Goal: Task Accomplishment & Management: Manage account settings

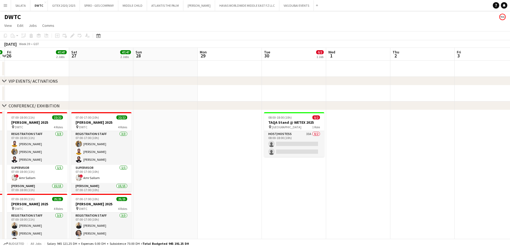
drag, startPoint x: 468, startPoint y: 192, endPoint x: 280, endPoint y: 196, distance: 187.9
click at [280, 196] on app-calendar-viewport "Tue 23 Wed 24 49/49 2 Jobs Thu 25 49/49 2 Jobs Fri 26 47/47 2 Jobs Sat 27 47/47…" at bounding box center [255, 240] width 510 height 385
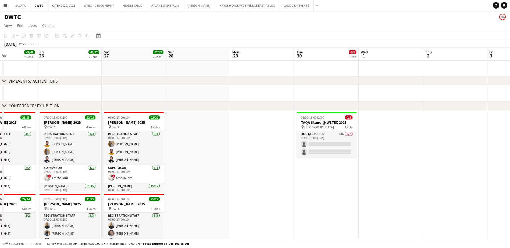
drag, startPoint x: 347, startPoint y: 193, endPoint x: 251, endPoint y: 194, distance: 96.0
click at [251, 194] on app-calendar-viewport "Tue 23 Wed 24 49/49 2 Jobs Thu 25 49/49 2 Jobs Fri 26 47/47 2 Jobs Sat 27 47/47…" at bounding box center [255, 240] width 510 height 385
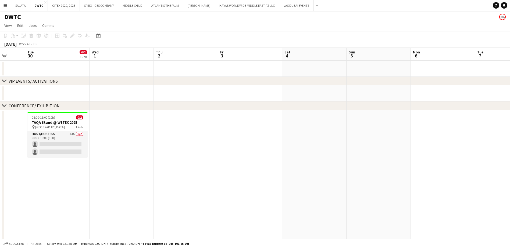
click at [285, 183] on app-calendar-viewport "Sat 27 47/47 2 Jobs Sun 28 Mon 29 Tue 30 0/2 1 Job Wed 1 Thu 2 Fri 3 Sat 4 Sun …" at bounding box center [255, 240] width 510 height 385
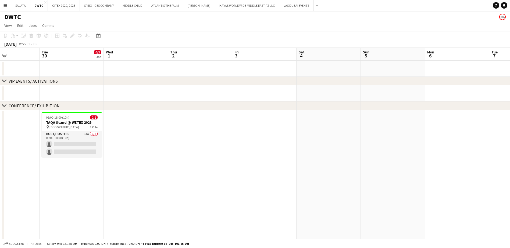
drag, startPoint x: 383, startPoint y: 185, endPoint x: 245, endPoint y: 195, distance: 138.8
click at [202, 194] on app-calendar-viewport "Sat 27 47/47 2 Jobs Sun 28 Mon 29 Tue 30 0/2 1 Job Wed 1 Thu 2 Fri 3 Sat 4 Sun …" at bounding box center [255, 240] width 510 height 385
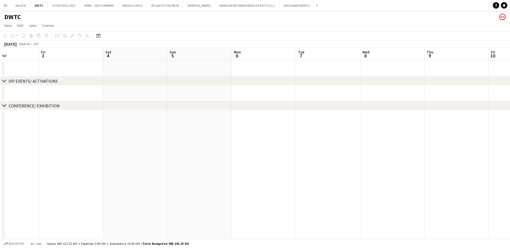
click at [174, 204] on app-calendar-viewport "Tue 30 0/2 1 Job Wed 1 Thu 2 Fri 3 Sat 4 Sun 5 Mon 6 Tue 7 Wed 8 Thu 9 Fri 10 S…" at bounding box center [255, 240] width 510 height 385
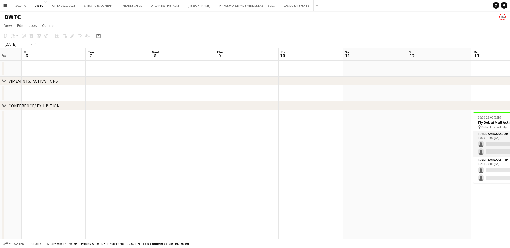
drag, startPoint x: 216, startPoint y: 202, endPoint x: 270, endPoint y: 205, distance: 53.5
click at [164, 209] on app-calendar-viewport "Fri 3 Sat 4 Sun 5 Mon 6 Tue 7 Wed 8 Thu 9 Fri 10 Sat 11 Sun 12 Mon 13 0/4 1 Job…" at bounding box center [255, 240] width 510 height 385
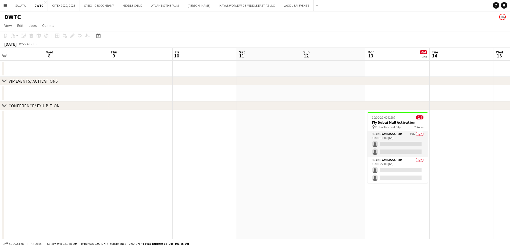
drag, startPoint x: 270, startPoint y: 205, endPoint x: 173, endPoint y: 208, distance: 96.5
click at [173, 208] on app-calendar-viewport "Sat 4 Sun 5 Mon 6 Tue 7 Wed 8 Thu 9 Fri 10 Sat 11 Sun 12 Mon 13 0/4 1 Job Tue 1…" at bounding box center [255, 240] width 510 height 385
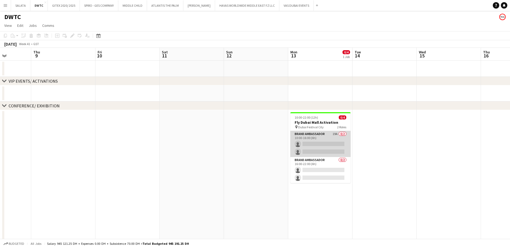
click at [328, 137] on app-card-role "Brand Ambassador 19A 0/2 10:00-16:00 (6h) single-neutral-actions single-neutral…" at bounding box center [320, 144] width 60 height 26
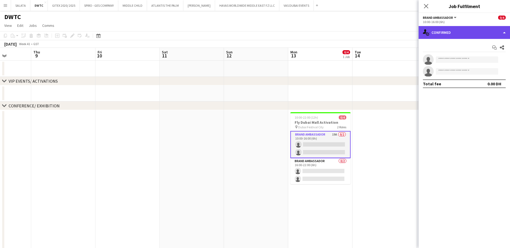
click at [453, 31] on div "single-neutral-actions-check-2 Confirmed" at bounding box center [464, 32] width 91 height 13
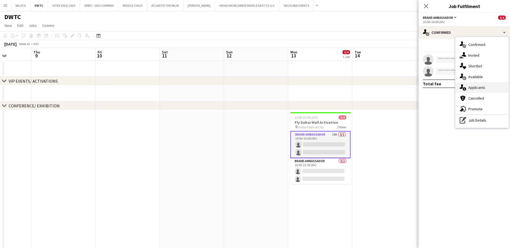
click at [485, 87] on div "single-neutral-actions-information Applicants" at bounding box center [481, 87] width 53 height 11
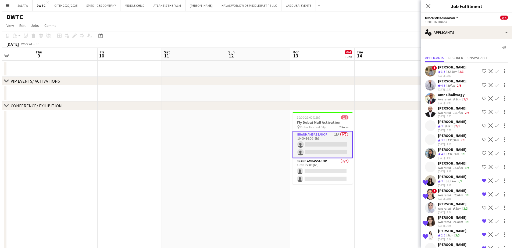
scroll to position [85, 0]
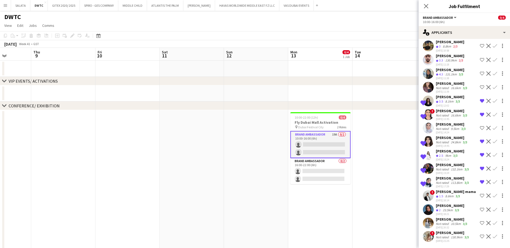
click at [426, 236] on app-user-avatar at bounding box center [428, 236] width 11 height 11
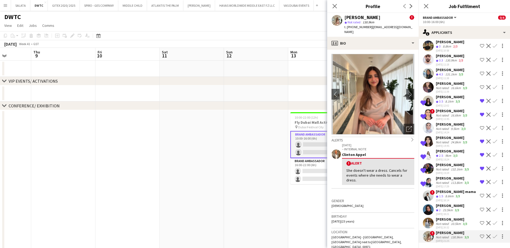
click at [428, 225] on app-user-avatar at bounding box center [428, 223] width 11 height 11
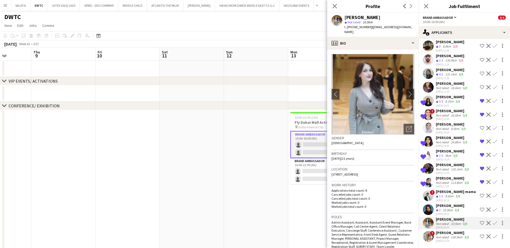
click at [428, 211] on app-user-avatar at bounding box center [428, 210] width 11 height 11
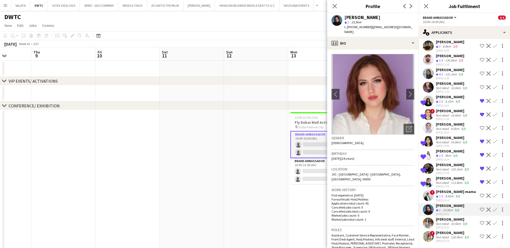
click at [429, 194] on app-user-avatar at bounding box center [428, 196] width 11 height 11
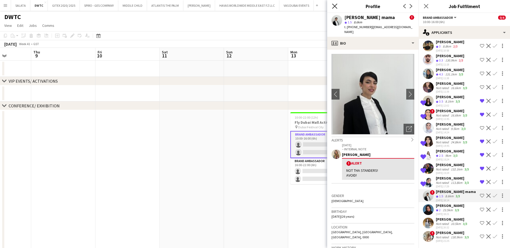
click at [334, 7] on icon at bounding box center [334, 5] width 5 height 5
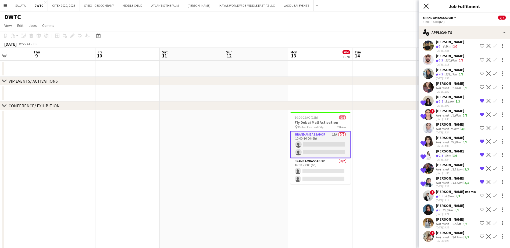
click at [428, 6] on icon "Close pop-in" at bounding box center [425, 5] width 5 height 5
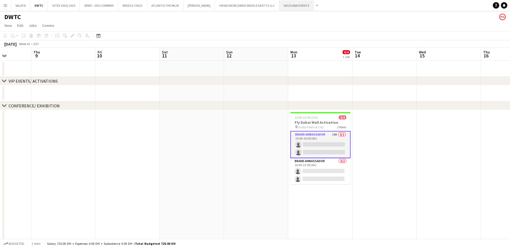
click at [294, 8] on button "VAS DUBAI EVENTS Close" at bounding box center [296, 5] width 34 height 10
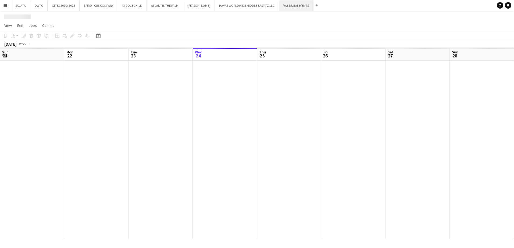
scroll to position [0, 128]
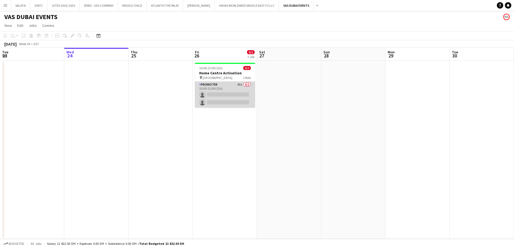
click at [226, 87] on app-card-role "Promoter 45A 0/2 10:00-22:00 (12h) single-neutral-actions single-neutral-actions" at bounding box center [225, 95] width 60 height 26
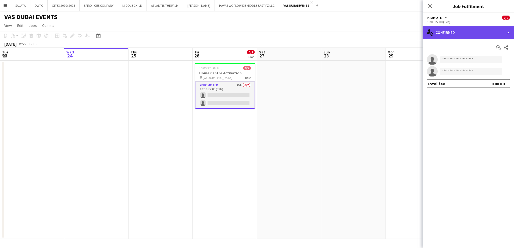
click at [442, 33] on div "single-neutral-actions-check-2 Confirmed" at bounding box center [468, 32] width 91 height 13
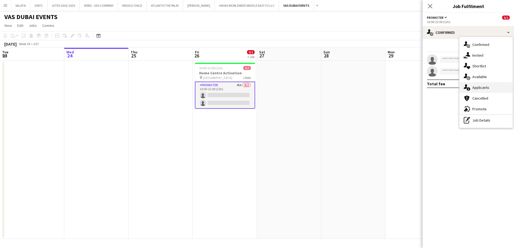
click at [476, 85] on span "Applicants" at bounding box center [480, 87] width 17 height 5
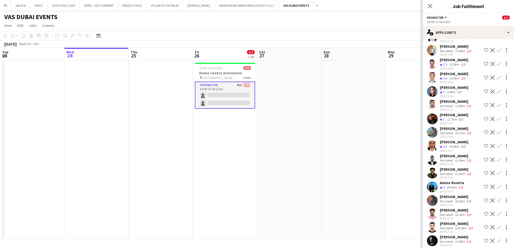
scroll to position [451, 0]
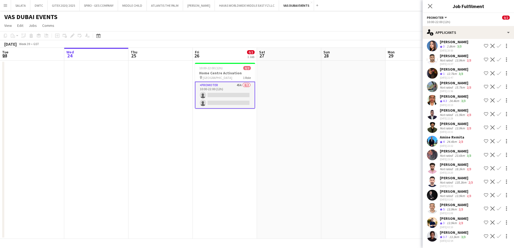
click at [432, 237] on app-user-avatar at bounding box center [432, 236] width 11 height 11
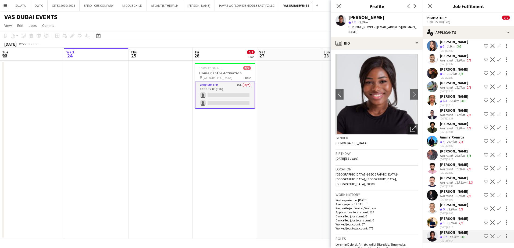
click at [432, 99] on app-user-avatar at bounding box center [432, 100] width 11 height 11
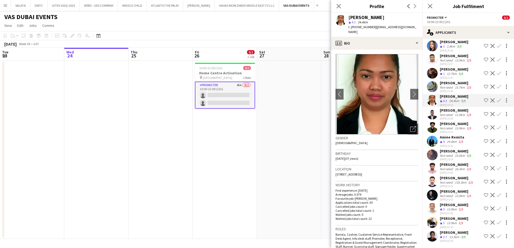
click at [431, 89] on app-user-avatar at bounding box center [432, 86] width 11 height 11
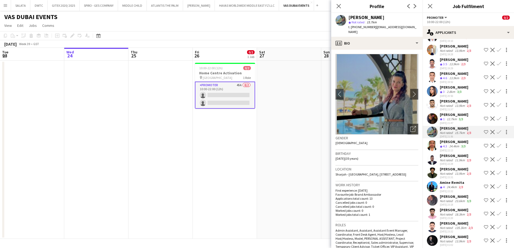
scroll to position [397, 0]
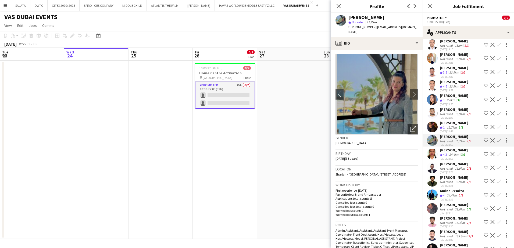
click at [433, 101] on app-user-avatar at bounding box center [432, 99] width 11 height 11
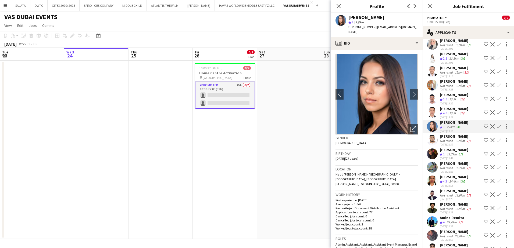
scroll to position [344, 0]
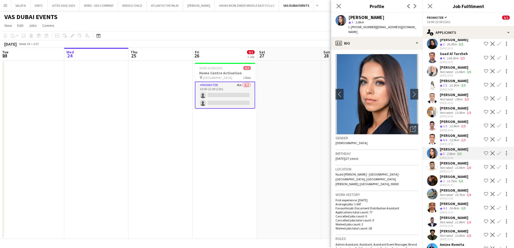
click at [433, 84] on app-user-avatar at bounding box center [432, 85] width 11 height 11
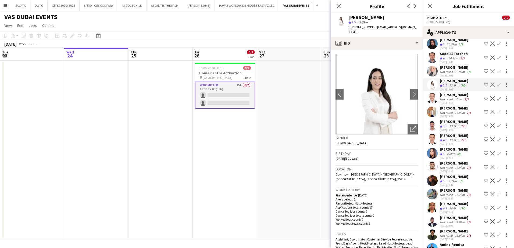
click at [434, 72] on app-user-avatar at bounding box center [432, 71] width 11 height 11
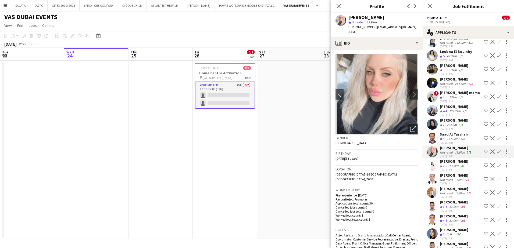
scroll to position [236, 0]
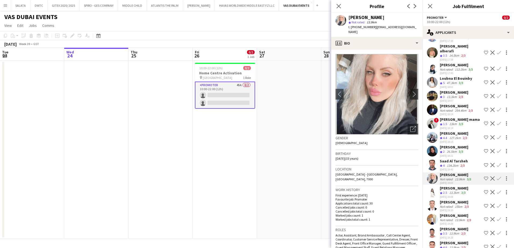
click at [431, 78] on app-user-avatar at bounding box center [432, 82] width 11 height 11
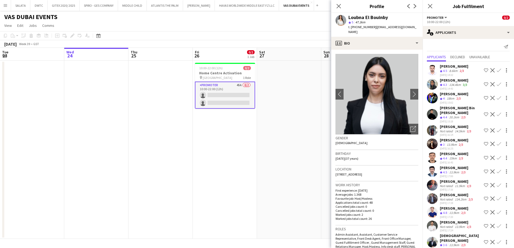
scroll to position [0, 0]
click at [340, 6] on icon "Close pop-in" at bounding box center [338, 5] width 5 height 5
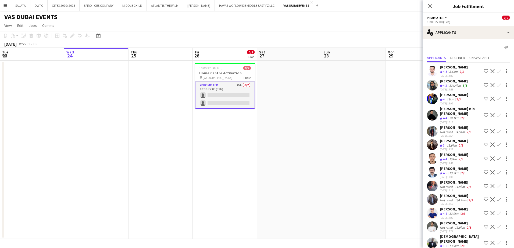
drag, startPoint x: 431, startPoint y: 5, endPoint x: 427, endPoint y: 6, distance: 4.7
click at [432, 5] on icon "Close pop-in" at bounding box center [430, 6] width 4 height 4
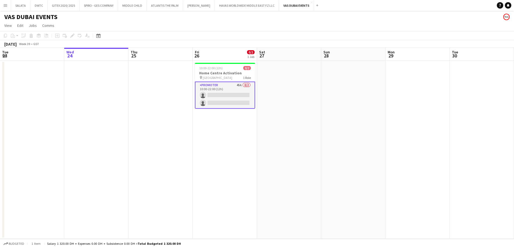
click at [321, 27] on app-page-menu "View Day view expanded Day view collapsed Month view Date picker Jump to [DATE]…" at bounding box center [257, 26] width 514 height 10
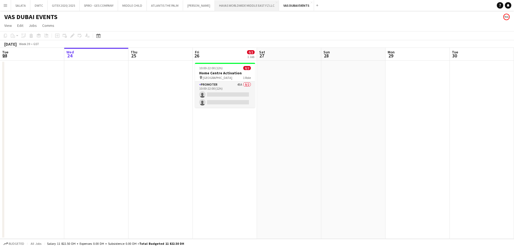
click at [241, 6] on button "HAVAS WORLDWIDE MIDDLE EAST FZ LLC Close" at bounding box center [247, 5] width 64 height 10
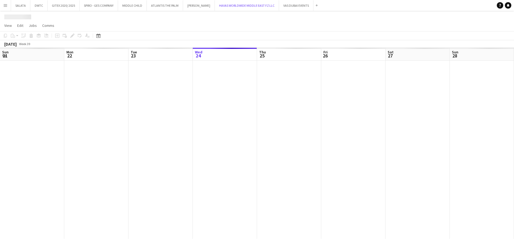
scroll to position [0, 128]
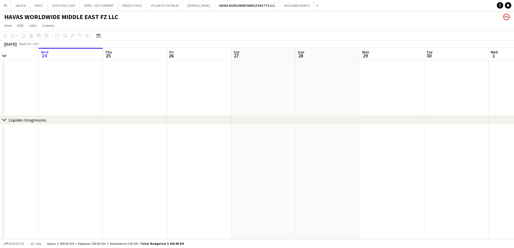
drag, startPoint x: 348, startPoint y: 155, endPoint x: 257, endPoint y: 156, distance: 90.6
click at [257, 156] on app-calendar-viewport "Sun 21 Mon 22 Tue 23 Wed 24 Thu 25 Fri 26 Sat 27 Sun 28 Mon 29 Tue 30 Wed 1 Thu…" at bounding box center [257, 143] width 514 height 191
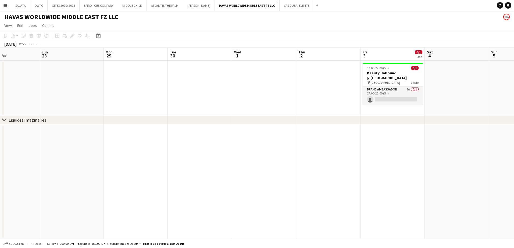
scroll to position [0, 198]
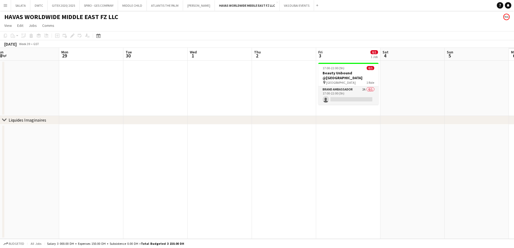
drag, startPoint x: 306, startPoint y: 162, endPoint x: 273, endPoint y: 163, distance: 32.8
click at [237, 169] on app-calendar-viewport "Thu 25 Fri 26 Sat 27 Sun 28 Mon 29 Tue 30 Wed 1 Thu 2 Fri 3 0/1 1 Job Sat 4 Sun…" at bounding box center [257, 143] width 514 height 191
click at [340, 94] on app-card-role "Brand Ambassador 2A 0/1 17:00-22:00 (5h) single-neutral-actions" at bounding box center [348, 96] width 60 height 18
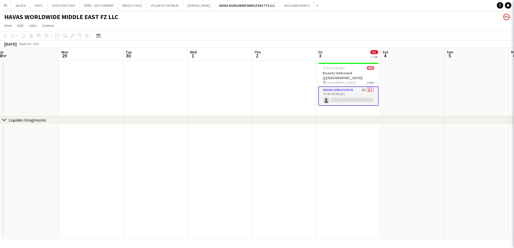
scroll to position [0, 198]
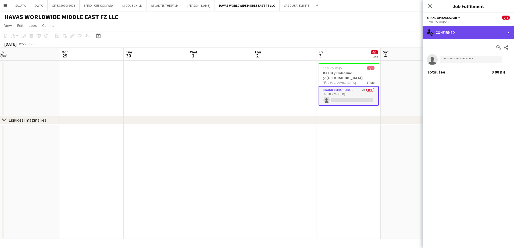
click at [467, 34] on div "single-neutral-actions-check-2 Confirmed" at bounding box center [468, 32] width 91 height 13
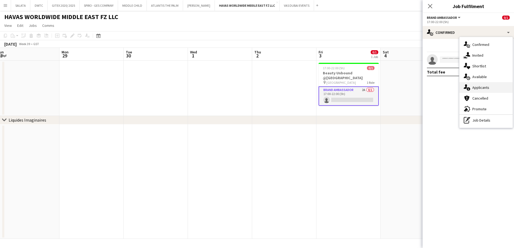
click at [479, 84] on div "single-neutral-actions-information Applicants" at bounding box center [485, 87] width 53 height 11
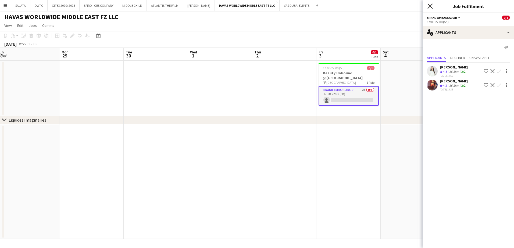
click at [428, 6] on icon "Close pop-in" at bounding box center [429, 5] width 5 height 5
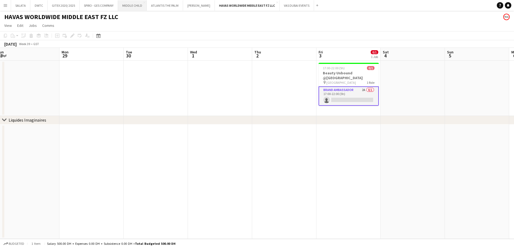
click at [131, 8] on button "MIDDLE CHILD Close" at bounding box center [132, 5] width 29 height 10
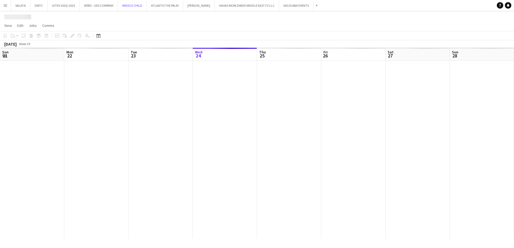
scroll to position [0, 128]
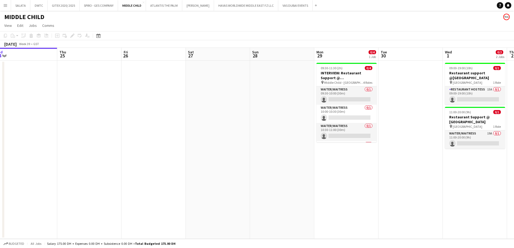
drag, startPoint x: 363, startPoint y: 167, endPoint x: 299, endPoint y: 167, distance: 64.2
click at [289, 167] on app-calendar-viewport "Sun 21 Mon 22 Tue 23 Wed 24 Thu 25 Fri 26 Sat 27 Sun 28 Mon 29 0/4 1 Job Tue 30…" at bounding box center [257, 143] width 514 height 191
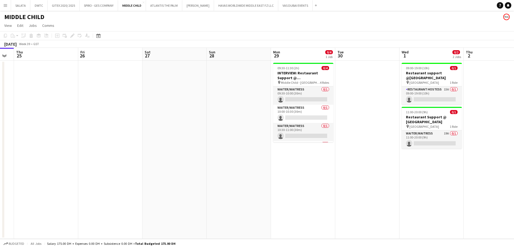
drag, startPoint x: 410, startPoint y: 164, endPoint x: 317, endPoint y: 165, distance: 93.5
click at [316, 165] on app-calendar-viewport "Mon 22 Tue 23 Wed 24 Thu 25 Fri 26 Sat 27 Sun 28 Mon 29 0/4 1 Job Tue 30 Wed 1 …" at bounding box center [257, 143] width 514 height 191
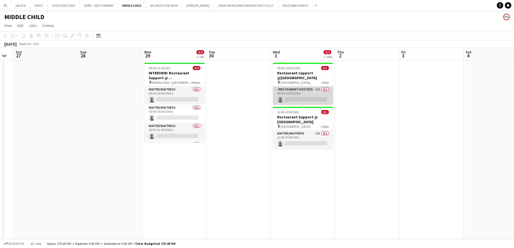
click at [311, 92] on app-card-role "Restaurant Hostess 15A 0/1 09:00-19:00 (10h) single-neutral-actions" at bounding box center [303, 96] width 60 height 18
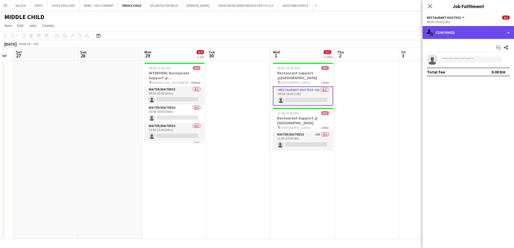
click at [460, 30] on div "single-neutral-actions-check-2 Confirmed" at bounding box center [468, 32] width 91 height 13
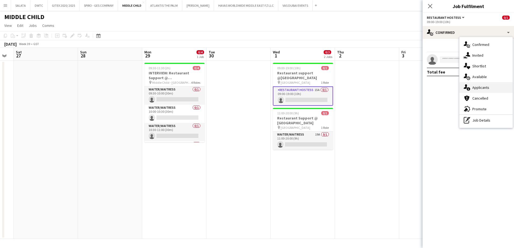
click at [482, 91] on div "single-neutral-actions-information Applicants" at bounding box center [485, 87] width 53 height 11
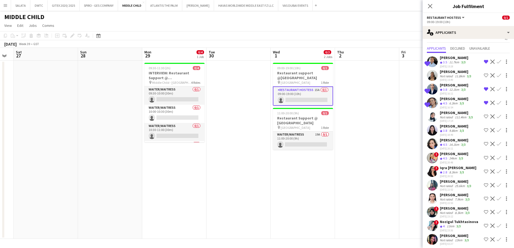
scroll to position [17, 0]
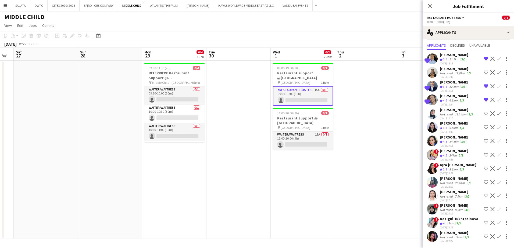
click at [433, 232] on app-user-avatar at bounding box center [432, 236] width 11 height 11
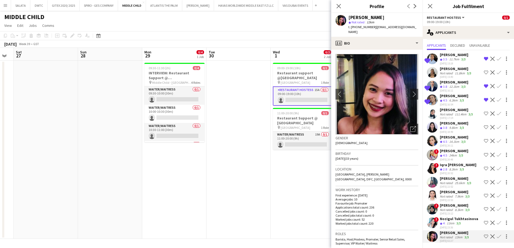
click at [431, 219] on app-user-avatar at bounding box center [432, 223] width 11 height 11
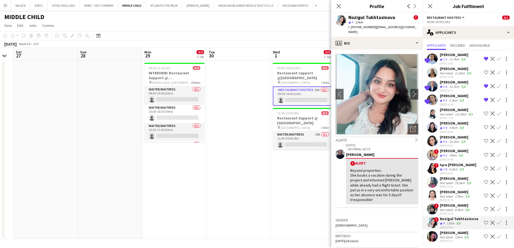
click at [431, 206] on app-user-avatar at bounding box center [432, 209] width 11 height 11
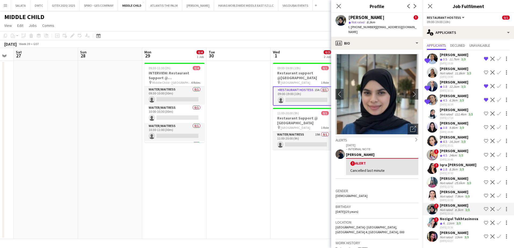
click at [431, 194] on app-user-avatar at bounding box center [432, 196] width 11 height 11
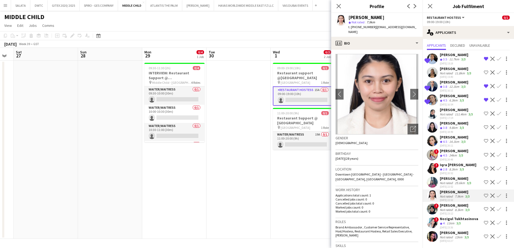
click at [433, 179] on app-user-avatar at bounding box center [432, 182] width 11 height 11
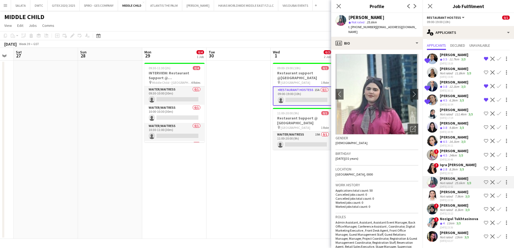
click at [433, 166] on app-user-avatar at bounding box center [432, 168] width 11 height 11
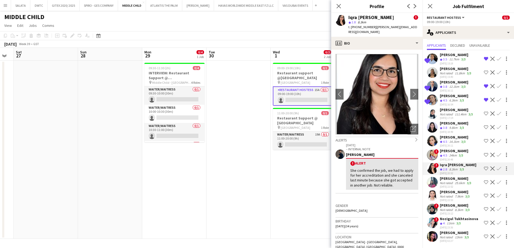
click at [431, 150] on app-user-avatar at bounding box center [432, 155] width 11 height 11
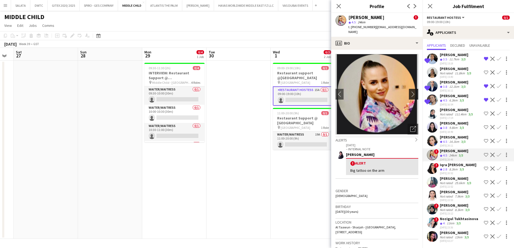
click at [410, 91] on app-icon "chevron-right" at bounding box center [414, 94] width 8 height 6
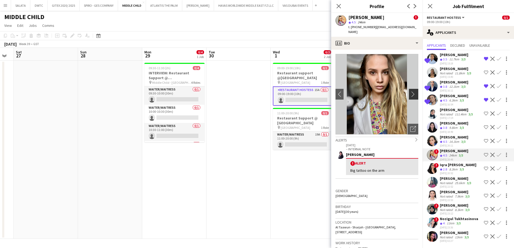
click at [410, 91] on app-icon "chevron-right" at bounding box center [414, 94] width 8 height 6
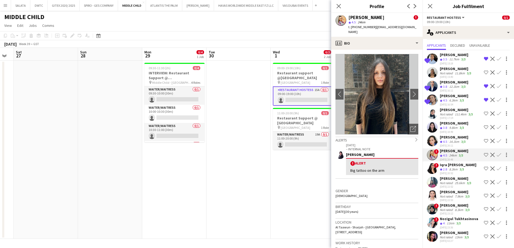
click at [431, 123] on app-user-avatar at bounding box center [432, 127] width 11 height 11
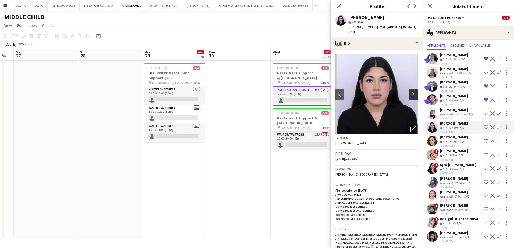
click at [411, 91] on app-icon "chevron-right" at bounding box center [414, 94] width 8 height 6
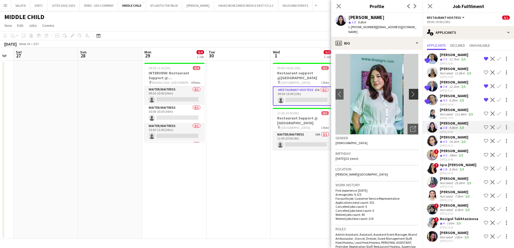
click at [411, 91] on app-icon "chevron-right" at bounding box center [414, 94] width 8 height 6
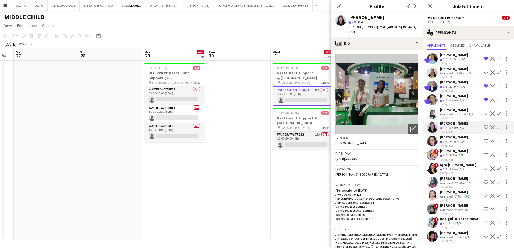
click at [411, 91] on app-icon "chevron-right" at bounding box center [414, 94] width 8 height 6
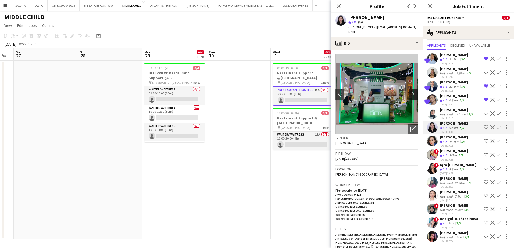
click at [411, 91] on app-icon "chevron-right" at bounding box center [414, 94] width 8 height 6
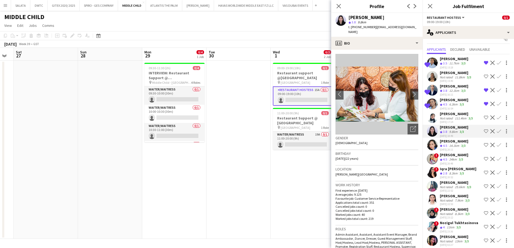
scroll to position [0, 0]
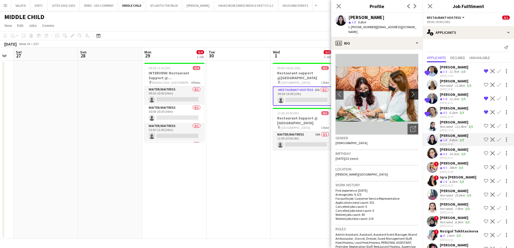
click at [411, 91] on app-icon "chevron-right" at bounding box center [414, 94] width 8 height 6
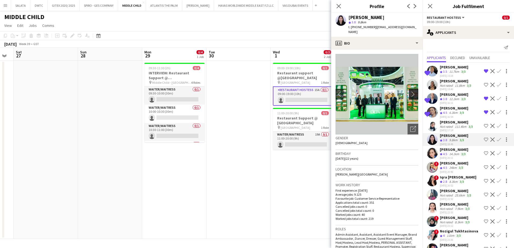
click at [411, 91] on app-icon "chevron-right" at bounding box center [414, 94] width 8 height 6
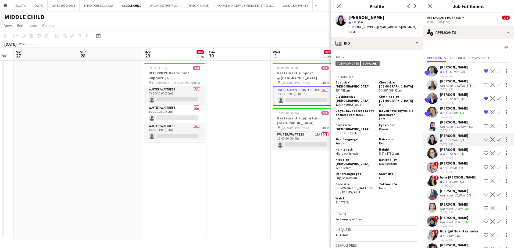
scroll to position [17, 0]
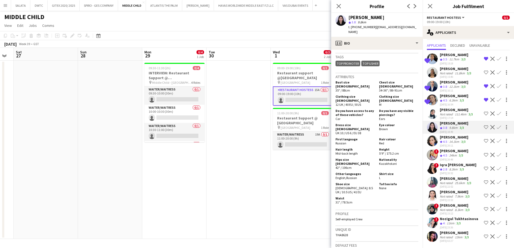
click at [431, 136] on app-user-avatar at bounding box center [432, 141] width 11 height 11
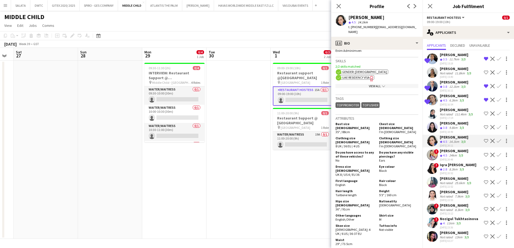
scroll to position [215, 0]
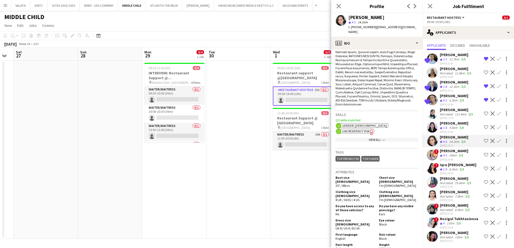
click at [386, 138] on div "View All chevron-down" at bounding box center [376, 140] width 83 height 4
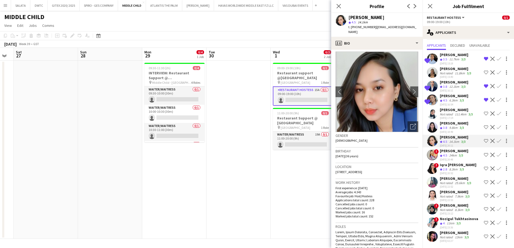
scroll to position [0, 0]
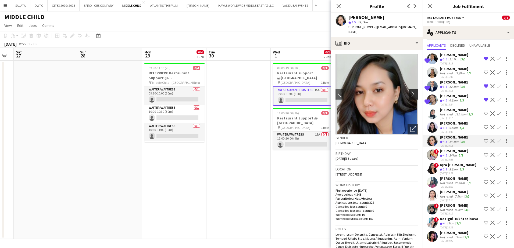
click at [410, 91] on app-icon "chevron-right" at bounding box center [414, 94] width 8 height 6
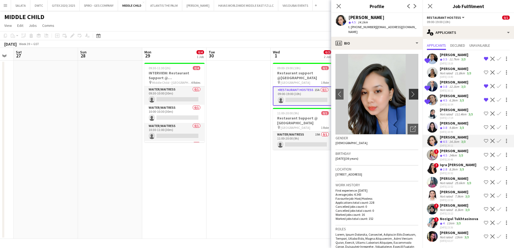
click at [410, 91] on app-icon "chevron-right" at bounding box center [414, 94] width 8 height 6
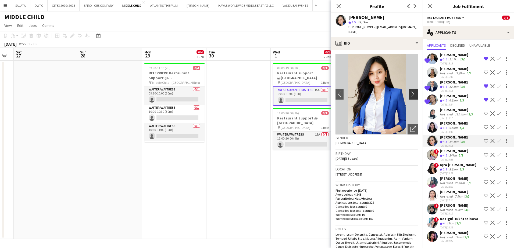
click at [410, 91] on app-icon "chevron-right" at bounding box center [414, 94] width 8 height 6
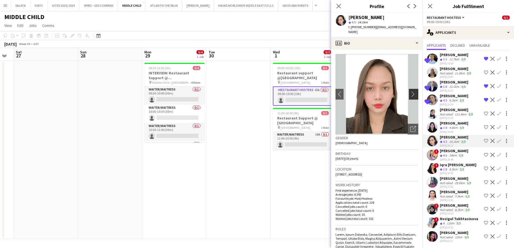
click at [410, 91] on app-icon "chevron-right" at bounding box center [414, 94] width 8 height 6
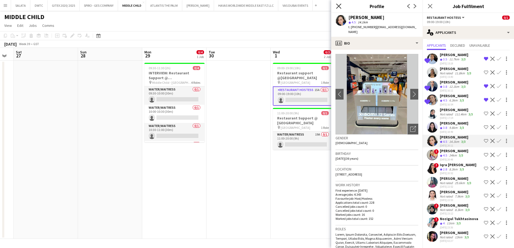
click at [339, 6] on icon "Close pop-in" at bounding box center [338, 5] width 5 height 5
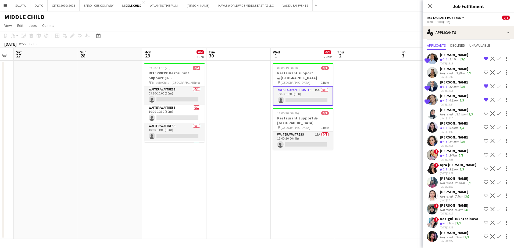
click at [431, 218] on app-user-avatar at bounding box center [432, 223] width 11 height 11
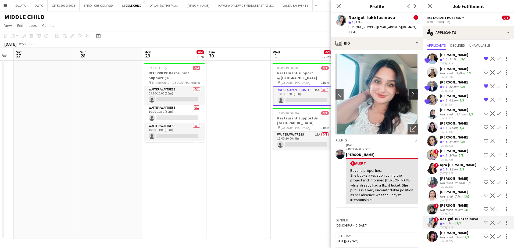
click at [410, 91] on app-icon "chevron-right" at bounding box center [414, 94] width 8 height 6
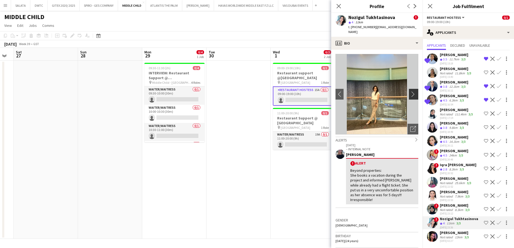
click at [410, 91] on app-icon "chevron-right" at bounding box center [414, 94] width 8 height 6
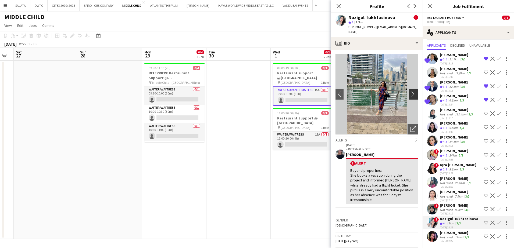
click at [410, 91] on app-icon "chevron-right" at bounding box center [414, 94] width 8 height 6
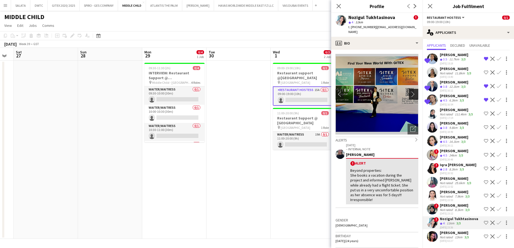
click at [410, 91] on app-icon "chevron-right" at bounding box center [414, 94] width 8 height 6
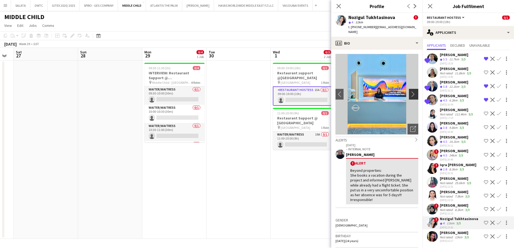
click at [410, 91] on app-icon "chevron-right" at bounding box center [414, 94] width 8 height 6
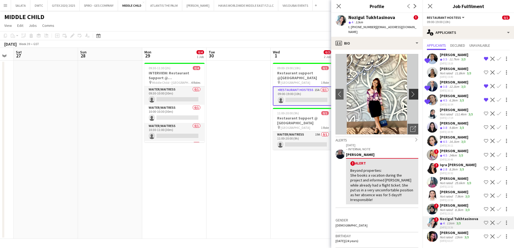
click at [410, 91] on app-icon "chevron-right" at bounding box center [414, 94] width 8 height 6
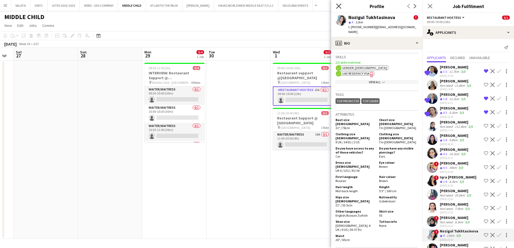
click at [337, 6] on icon "Close pop-in" at bounding box center [338, 5] width 5 height 5
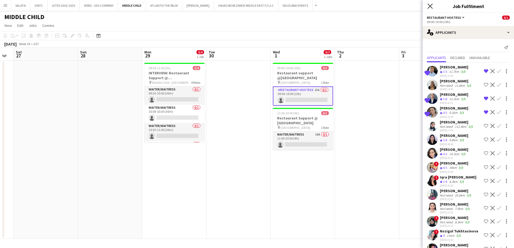
click at [429, 6] on icon "Close pop-in" at bounding box center [429, 5] width 5 height 5
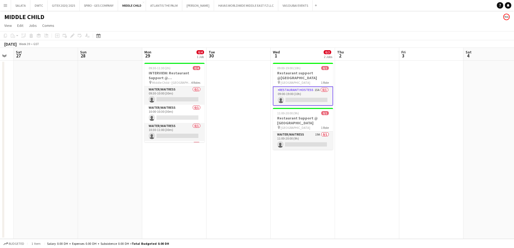
click at [4, 5] on app-icon "Menu" at bounding box center [5, 5] width 4 height 4
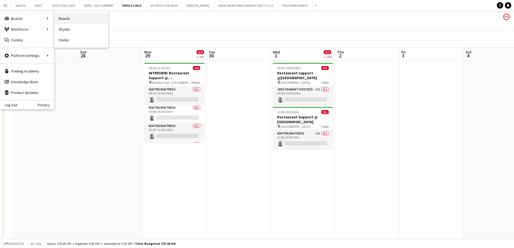
click at [63, 18] on link "Boards" at bounding box center [81, 18] width 54 height 11
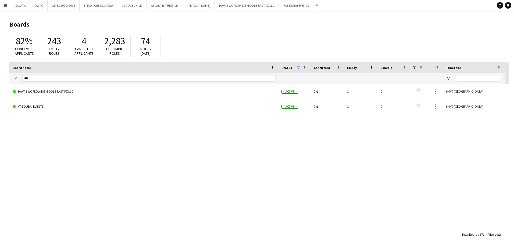
click at [27, 76] on input "***" at bounding box center [148, 78] width 253 height 6
click at [10, 77] on div "***" at bounding box center [143, 78] width 269 height 11
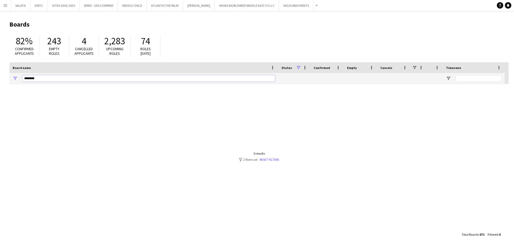
drag, startPoint x: 43, startPoint y: 81, endPoint x: 0, endPoint y: 71, distance: 44.0
click at [11, 76] on div "********" at bounding box center [143, 78] width 269 height 11
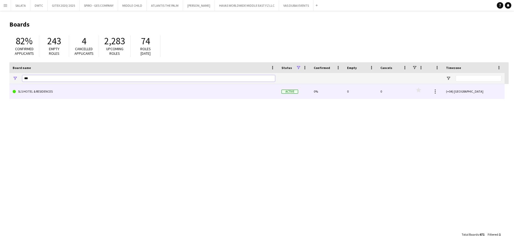
type input "***"
click at [25, 93] on link "SLS HOTEL & RESIDENCES" at bounding box center [144, 91] width 262 height 15
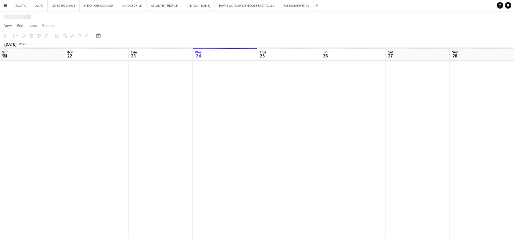
scroll to position [0, 128]
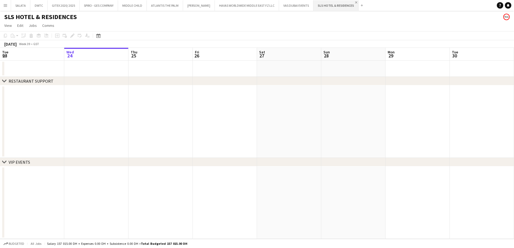
click at [357, 3] on app-icon "Close" at bounding box center [356, 2] width 2 height 2
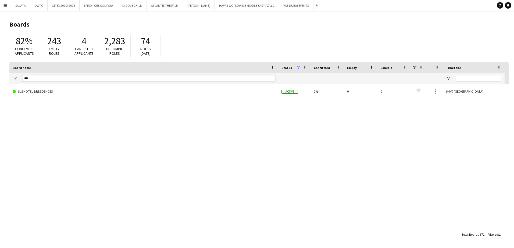
drag, startPoint x: 31, startPoint y: 78, endPoint x: 10, endPoint y: 78, distance: 20.2
click at [10, 78] on div "***" at bounding box center [143, 78] width 269 height 11
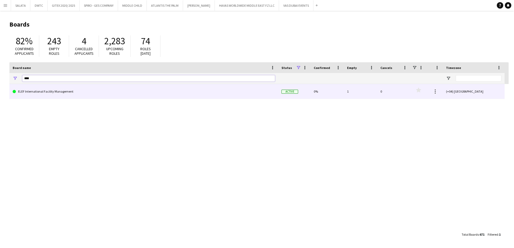
type input "****"
click at [33, 92] on link "ELEF International Facility Management" at bounding box center [144, 91] width 262 height 15
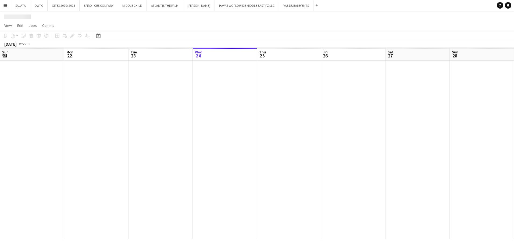
scroll to position [0, 128]
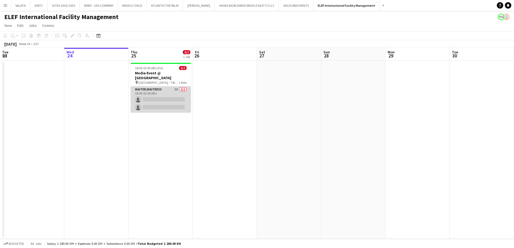
click at [161, 90] on app-card-role "Waiter/Waitress 3A 0/2 18:00-02:00 (8h) single-neutral-actions single-neutral-a…" at bounding box center [161, 100] width 60 height 26
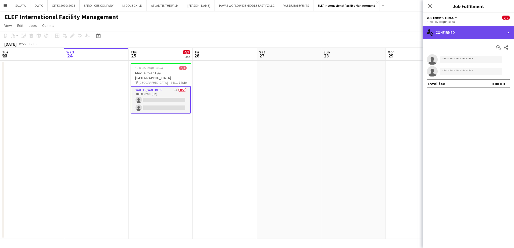
click at [452, 34] on div "single-neutral-actions-check-2 Confirmed" at bounding box center [468, 32] width 91 height 13
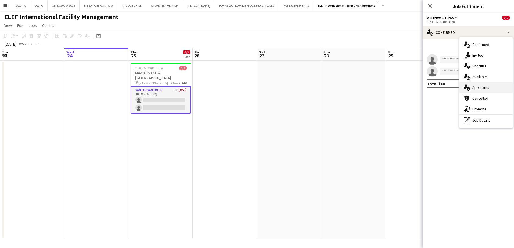
click at [470, 89] on icon at bounding box center [468, 88] width 3 height 3
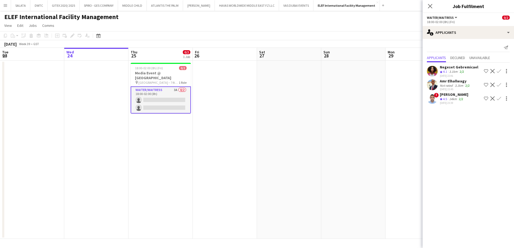
click at [433, 71] on app-user-avatar at bounding box center [432, 71] width 11 height 11
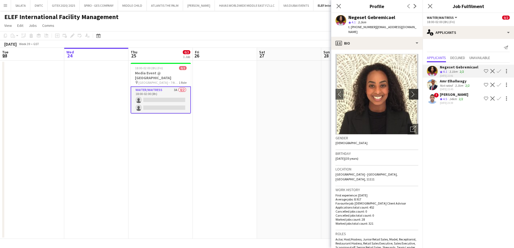
click at [412, 91] on app-icon "chevron-right" at bounding box center [414, 94] width 8 height 6
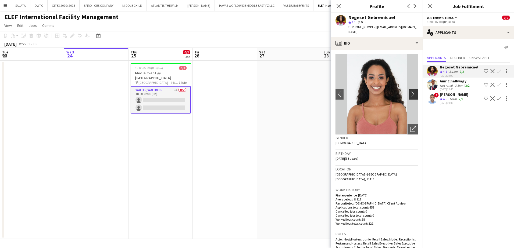
click at [410, 91] on app-icon "chevron-right" at bounding box center [414, 94] width 8 height 6
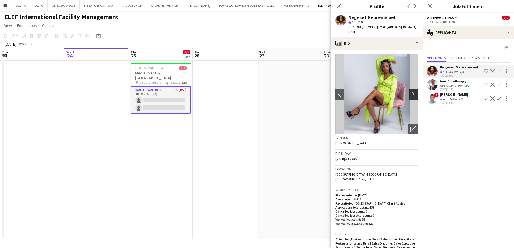
click at [410, 91] on app-icon "chevron-right" at bounding box center [414, 94] width 8 height 6
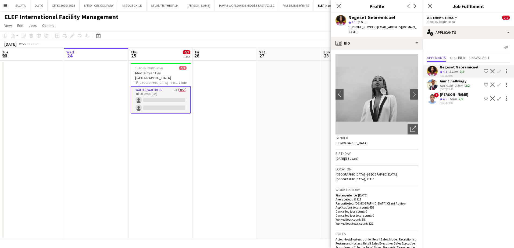
click at [431, 85] on app-user-avatar at bounding box center [432, 85] width 11 height 11
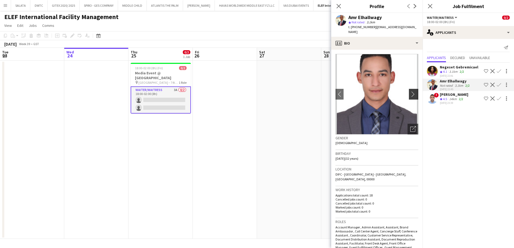
click at [409, 89] on button "chevron-right" at bounding box center [414, 94] width 11 height 11
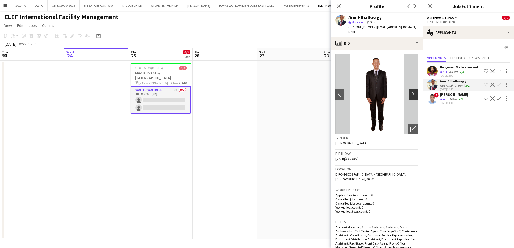
click at [410, 91] on app-icon "chevron-right" at bounding box center [414, 94] width 8 height 6
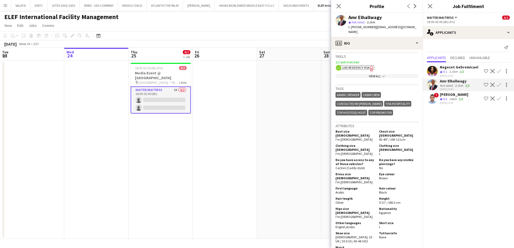
scroll to position [296, 0]
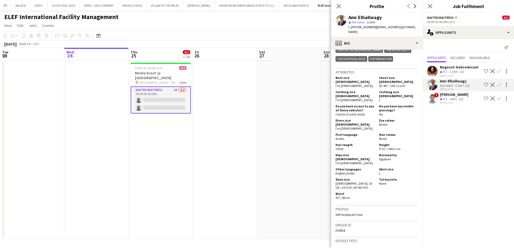
click at [429, 103] on app-user-avatar at bounding box center [432, 98] width 11 height 11
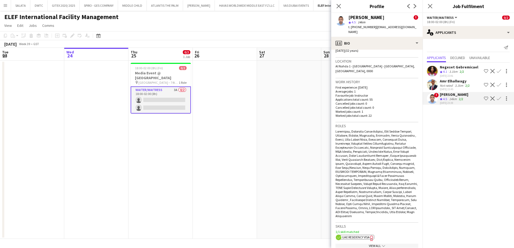
scroll to position [0, 0]
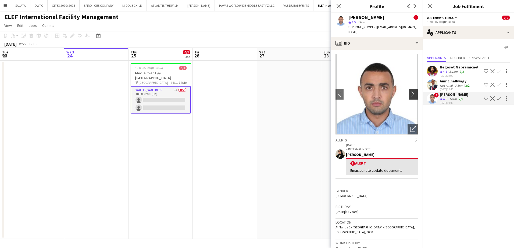
click at [410, 94] on app-icon "chevron-right" at bounding box center [414, 94] width 8 height 6
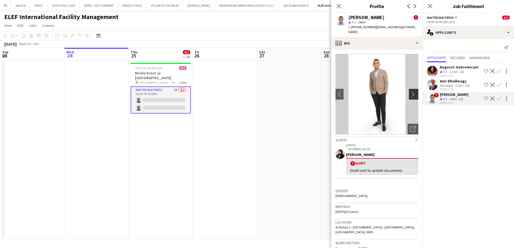
click at [410, 94] on app-icon "chevron-right" at bounding box center [414, 94] width 8 height 6
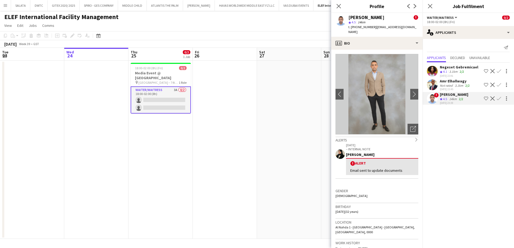
click at [434, 72] on app-user-avatar at bounding box center [432, 71] width 11 height 11
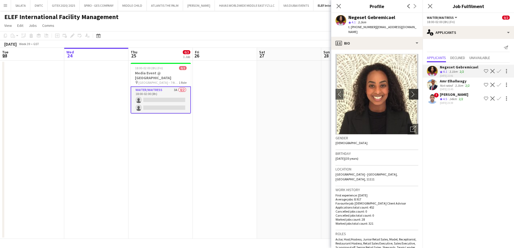
click at [410, 91] on app-icon "chevron-right" at bounding box center [414, 94] width 8 height 6
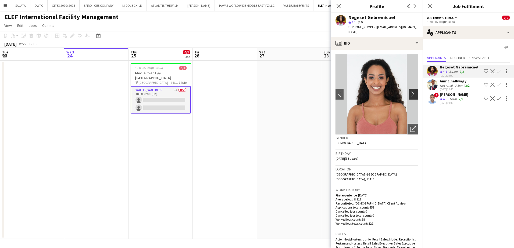
click at [410, 91] on app-icon "chevron-right" at bounding box center [414, 94] width 8 height 6
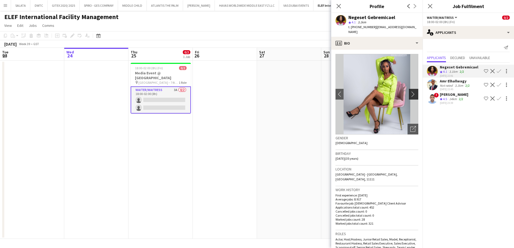
click at [410, 91] on app-icon "chevron-right" at bounding box center [414, 94] width 8 height 6
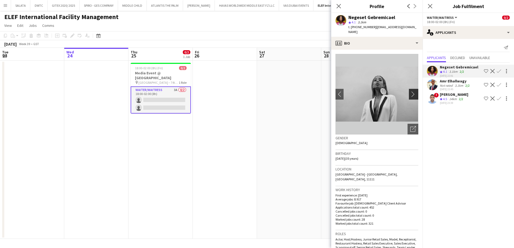
click at [410, 91] on app-icon "chevron-right" at bounding box center [414, 94] width 8 height 6
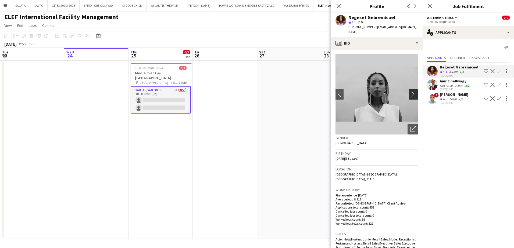
click at [410, 91] on app-icon "chevron-right" at bounding box center [414, 94] width 8 height 6
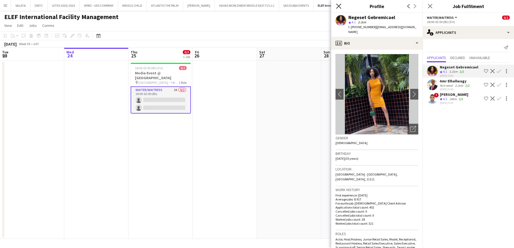
click at [338, 6] on icon "Close pop-in" at bounding box center [338, 5] width 5 height 5
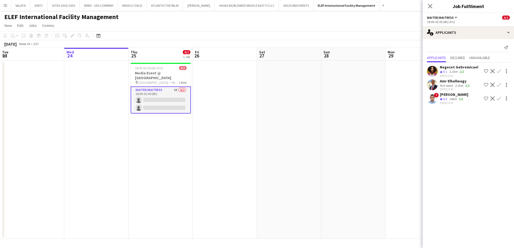
click at [187, 38] on app-toolbar "Copy Paste Paste Ctrl+V Paste with crew Ctrl+Shift+V Paste linked Job [GEOGRAPH…" at bounding box center [257, 35] width 514 height 9
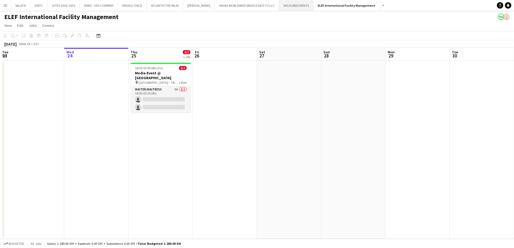
click at [288, 8] on button "VAS DUBAI EVENTS Close" at bounding box center [296, 5] width 34 height 10
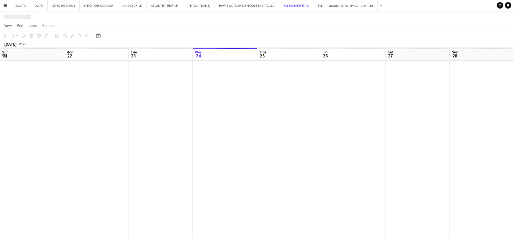
scroll to position [0, 128]
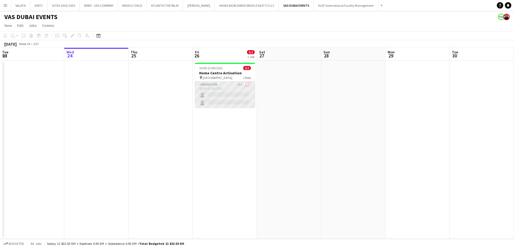
click at [223, 87] on app-card-role "Promoter 45A 0/2 10:00-22:00 (12h) single-neutral-actions single-neutral-actions" at bounding box center [225, 95] width 60 height 26
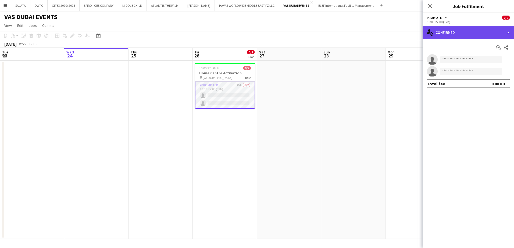
click at [442, 34] on div "single-neutral-actions-check-2 Confirmed" at bounding box center [468, 32] width 91 height 13
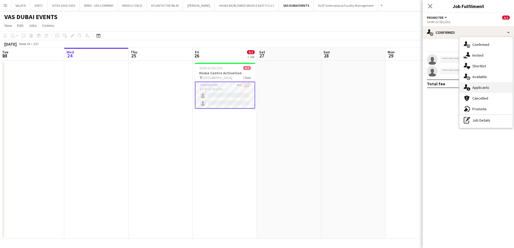
click at [477, 87] on span "Applicants" at bounding box center [480, 87] width 17 height 5
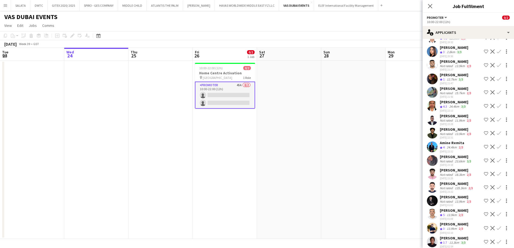
scroll to position [461, 0]
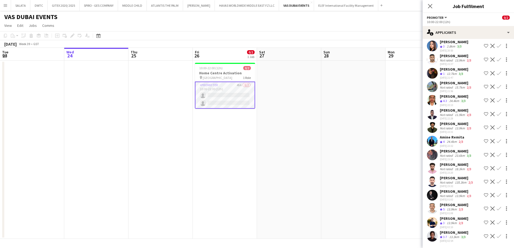
click at [437, 150] on app-user-avatar at bounding box center [432, 155] width 11 height 11
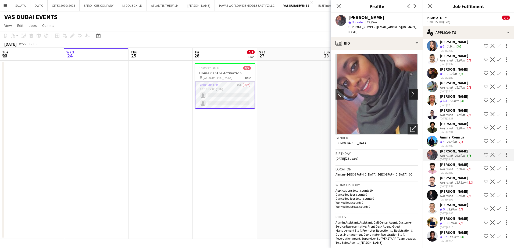
click at [410, 91] on app-icon "chevron-right" at bounding box center [414, 94] width 8 height 6
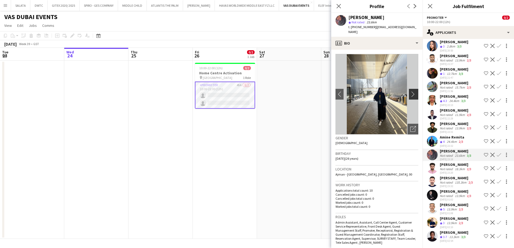
click at [410, 91] on app-icon "chevron-right" at bounding box center [414, 94] width 8 height 6
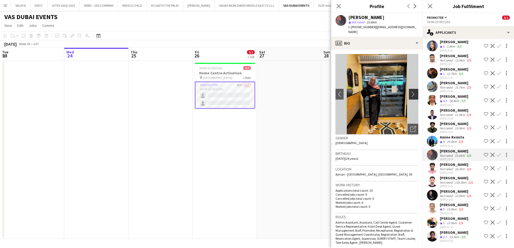
click at [410, 91] on app-icon "chevron-right" at bounding box center [414, 94] width 8 height 6
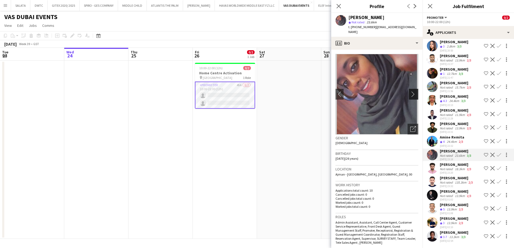
click at [410, 91] on app-icon "chevron-right" at bounding box center [414, 94] width 8 height 6
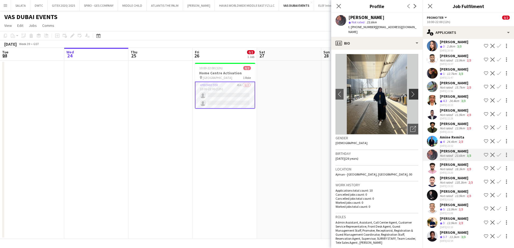
click at [410, 91] on app-icon "chevron-right" at bounding box center [414, 94] width 8 height 6
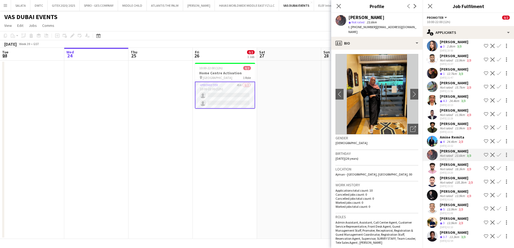
scroll to position [434, 0]
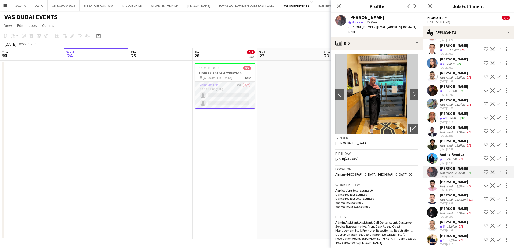
click at [431, 90] on app-user-avatar at bounding box center [432, 90] width 11 height 11
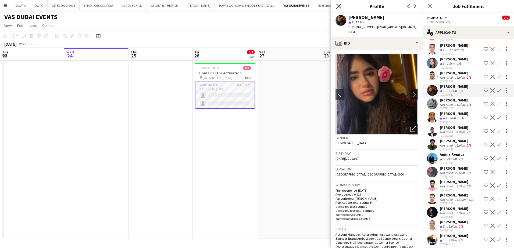
click at [338, 4] on icon "Close pop-in" at bounding box center [338, 5] width 5 height 5
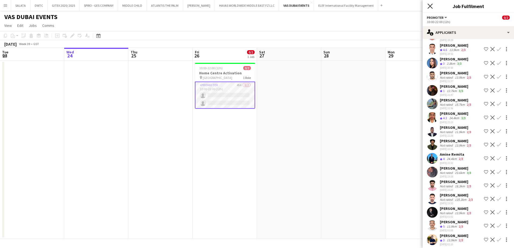
click at [429, 6] on icon "Close pop-in" at bounding box center [429, 5] width 5 height 5
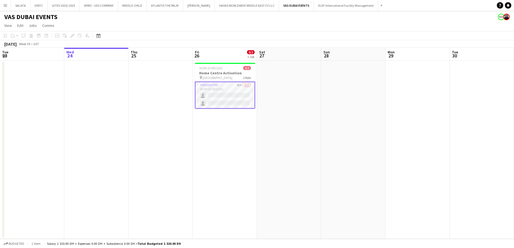
click at [234, 19] on div "VAS DUBAI EVENTS" at bounding box center [257, 16] width 514 height 10
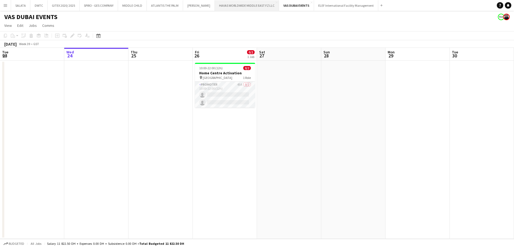
click at [239, 8] on button "HAVAS WORLDWIDE MIDDLE EAST FZ LLC Close" at bounding box center [247, 5] width 64 height 10
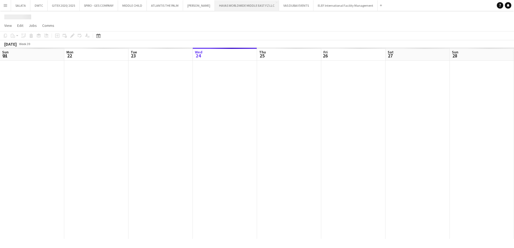
scroll to position [0, 128]
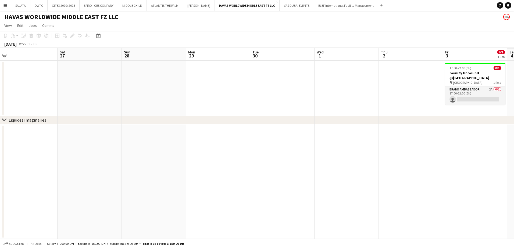
click at [241, 179] on app-calendar-viewport "Tue 23 Wed 24 Thu 25 Fri 26 Sat 27 Sun 28 Mon 29 Tue 30 Wed 1 Thu 2 Fri 3 0/1 1…" at bounding box center [257, 143] width 514 height 191
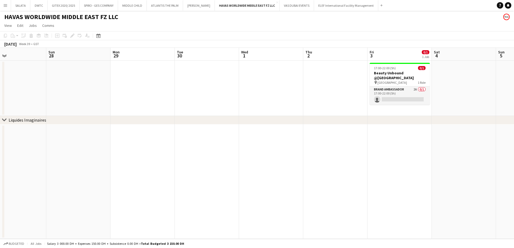
scroll to position [0, 177]
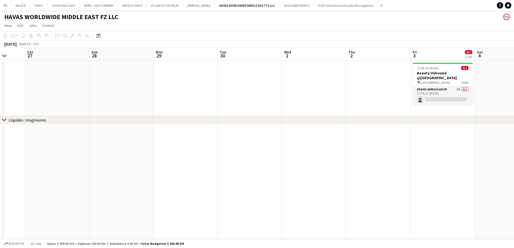
drag, startPoint x: 309, startPoint y: 173, endPoint x: 248, endPoint y: 161, distance: 62.3
click at [216, 173] on app-calendar-viewport "Wed 24 Thu 25 Fri 26 Sat 27 Sun 28 Mon 29 Tue 30 Wed 1 Thu 2 Fri 3 0/1 1 Job Sa…" at bounding box center [257, 143] width 514 height 191
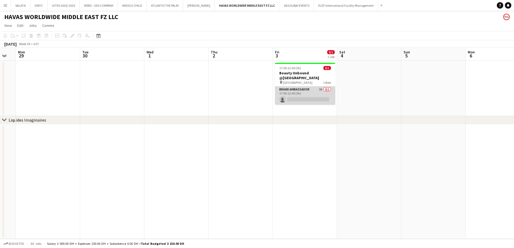
click at [314, 92] on app-card-role "Brand Ambassador 2A 0/1 17:00-22:00 (5h) single-neutral-actions" at bounding box center [305, 96] width 60 height 18
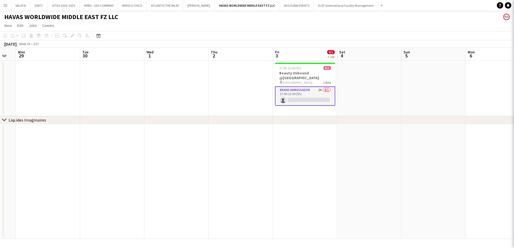
scroll to position [0, 176]
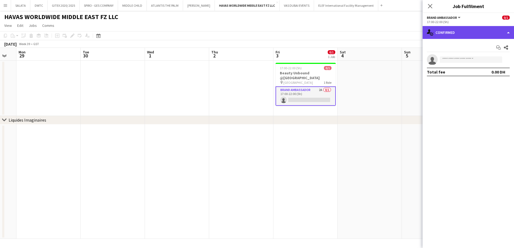
click at [460, 33] on div "single-neutral-actions-check-2 Confirmed" at bounding box center [468, 32] width 91 height 13
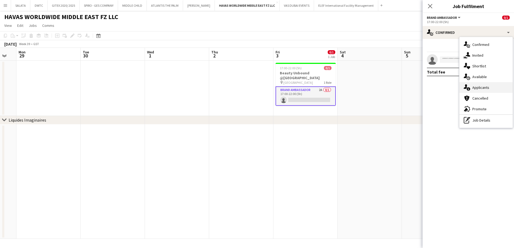
click at [480, 87] on span "Applicants" at bounding box center [480, 87] width 17 height 5
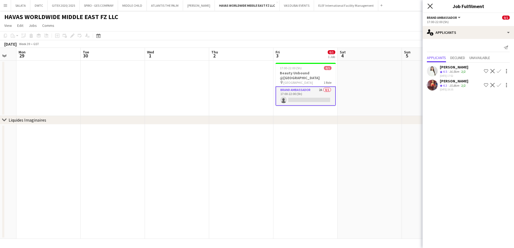
click at [429, 6] on icon "Close pop-in" at bounding box center [429, 5] width 5 height 5
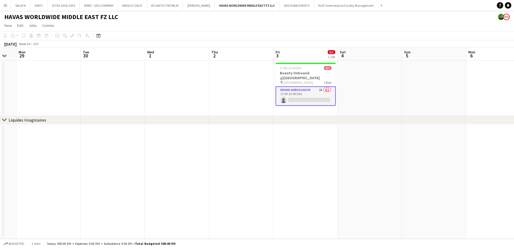
click at [343, 19] on div "HAVAS WORLDWIDE MIDDLE EAST FZ LLC" at bounding box center [257, 16] width 514 height 10
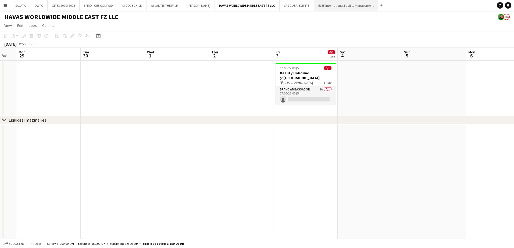
click at [338, 8] on button "ELEF International Facility Management Close" at bounding box center [346, 5] width 64 height 10
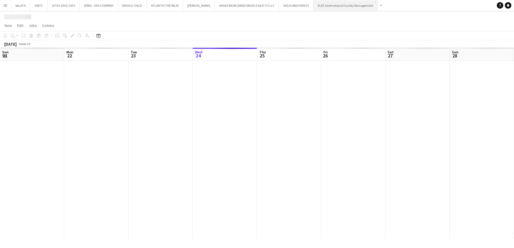
scroll to position [0, 128]
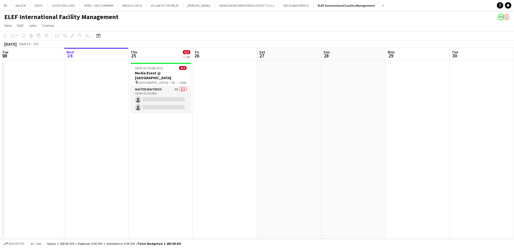
click at [213, 34] on app-toolbar "Copy Paste Paste Ctrl+V Paste with crew Ctrl+Shift+V Paste linked Job [GEOGRAPH…" at bounding box center [257, 35] width 514 height 9
click at [242, 9] on button "HAVAS WORLDWIDE MIDDLE EAST FZ LLC Close" at bounding box center [247, 5] width 64 height 10
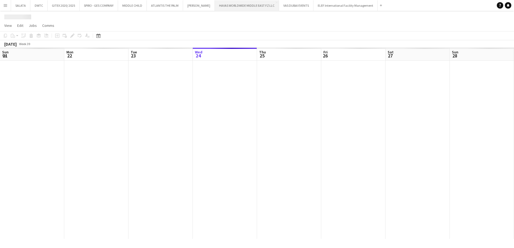
scroll to position [0, 128]
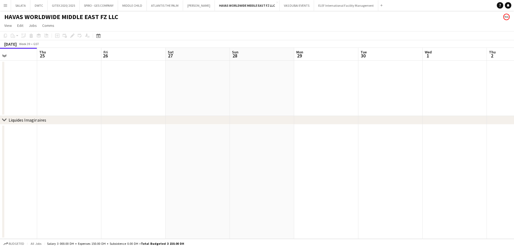
drag, startPoint x: 354, startPoint y: 156, endPoint x: 343, endPoint y: 163, distance: 12.8
click at [261, 166] on app-calendar-viewport "Sun 21 Mon 22 Tue 23 Wed 24 Thu 25 Fri 26 Sat 27 Sun 28 Mon 29 Tue 30 Wed 1 Thu…" at bounding box center [257, 143] width 514 height 191
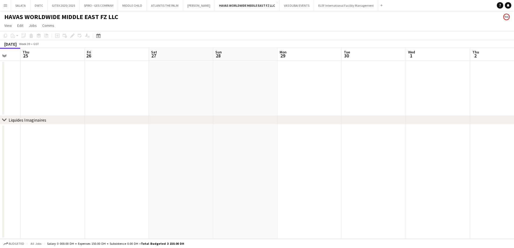
drag, startPoint x: 380, startPoint y: 160, endPoint x: 332, endPoint y: 180, distance: 51.9
click at [242, 180] on app-calendar-viewport "Mon 22 Tue 23 Wed 24 Thu 25 Fri 26 Sat 27 Sun 28 Mon 29 Tue 30 Wed 1 Thu 2 Fri …" at bounding box center [257, 143] width 514 height 191
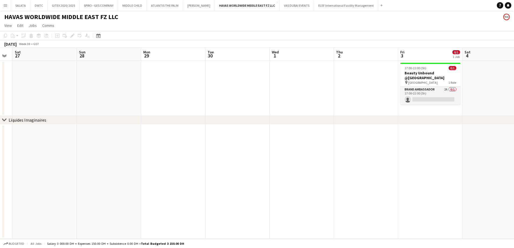
drag, startPoint x: 292, startPoint y: 180, endPoint x: 283, endPoint y: 180, distance: 9.1
click at [283, 180] on app-calendar-viewport "Wed 24 Thu 25 Fri 26 Sat 27 Sun 28 Mon 29 Tue 30 Wed 1 Thu 2 Fri 3 0/1 1 Job Sa…" at bounding box center [257, 143] width 514 height 191
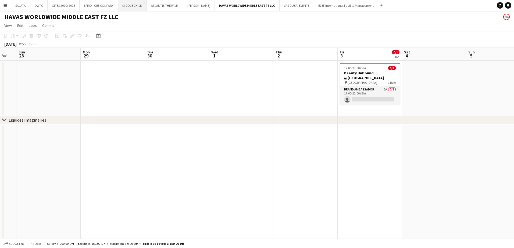
click at [129, 6] on button "MIDDLE CHILD Close" at bounding box center [132, 5] width 29 height 10
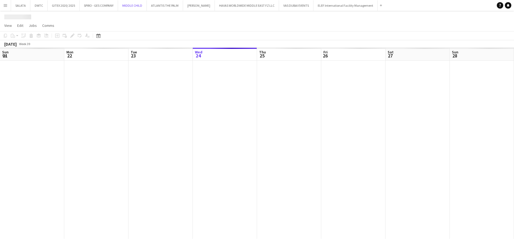
scroll to position [0, 128]
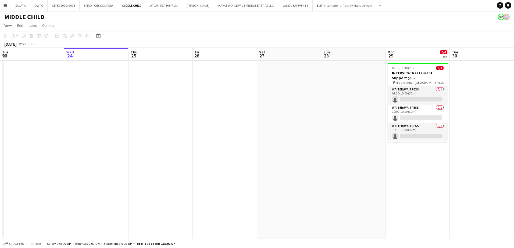
drag, startPoint x: 441, startPoint y: 170, endPoint x: 259, endPoint y: 169, distance: 182.3
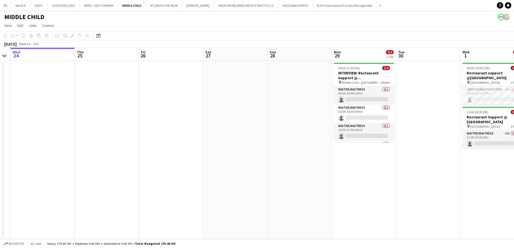
click at [259, 169] on app-calendar-viewport "Sun 21 Mon 22 Tue 23 Wed 24 Thu 25 Fri 26 Sat 27 Sun 28 Mon 29 0/4 1 Job Tue 30…" at bounding box center [257, 143] width 514 height 191
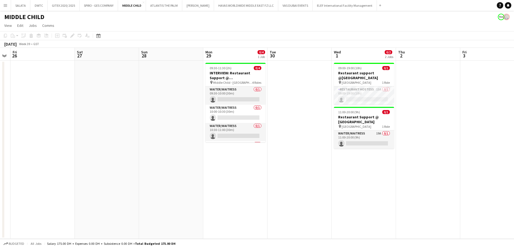
drag, startPoint x: 380, startPoint y: 165, endPoint x: 308, endPoint y: 170, distance: 72.8
click at [308, 170] on app-calendar-viewport "Tue 23 Wed 24 Thu 25 Fri 26 Sat 27 Sun 28 Mon 29 0/4 1 Job Tue 30 Wed 1 0/2 2 J…" at bounding box center [257, 143] width 514 height 191
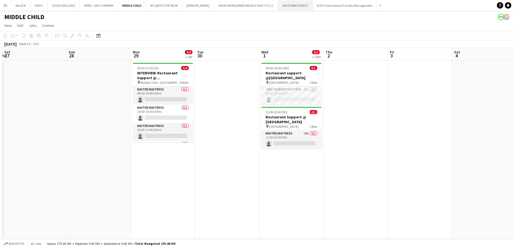
click at [294, 8] on button "VAS DUBAI EVENTS Close" at bounding box center [295, 5] width 34 height 10
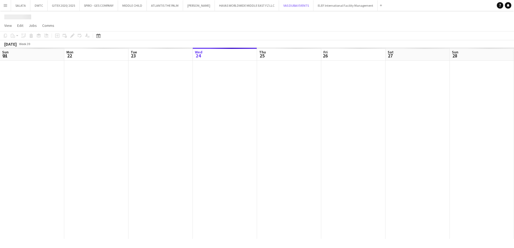
scroll to position [0, 128]
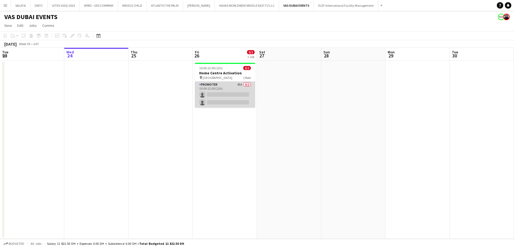
click at [236, 91] on app-card-role "Promoter 45A 0/2 10:00-22:00 (12h) single-neutral-actions single-neutral-actions" at bounding box center [225, 95] width 60 height 26
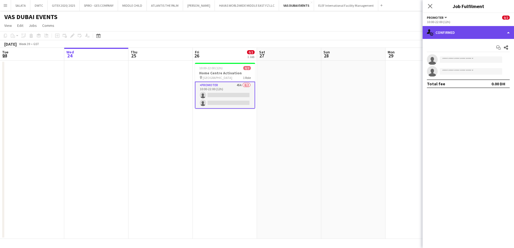
click at [469, 34] on div "single-neutral-actions-check-2 Confirmed" at bounding box center [468, 32] width 91 height 13
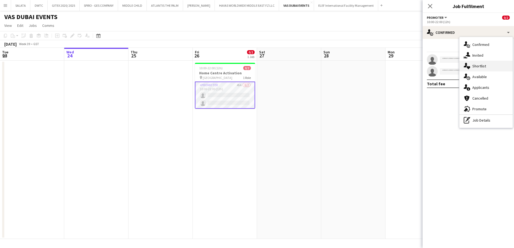
click at [481, 68] on span "Shortlist" at bounding box center [479, 66] width 14 height 5
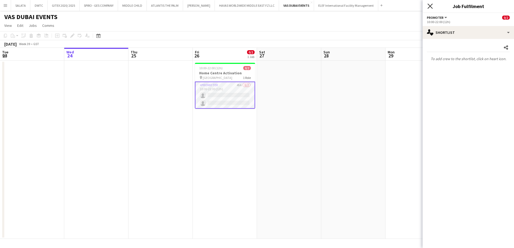
click at [430, 5] on icon "Close pop-in" at bounding box center [429, 5] width 5 height 5
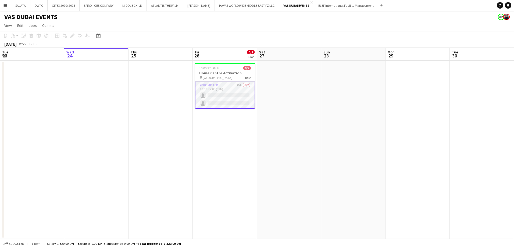
click at [351, 21] on app-page-menu "View Day view expanded Day view collapsed Month view Date picker Jump to [DATE]…" at bounding box center [257, 26] width 514 height 10
click at [36, 8] on button "DWTC Close" at bounding box center [38, 5] width 17 height 10
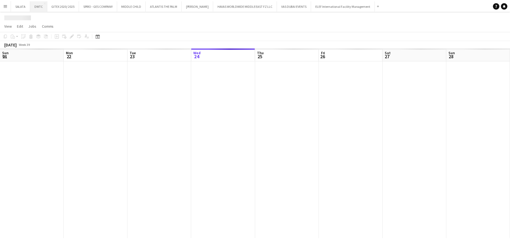
scroll to position [0, 128]
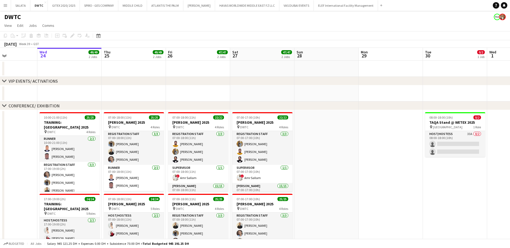
drag, startPoint x: 432, startPoint y: 151, endPoint x: 279, endPoint y: 168, distance: 154.2
click at [279, 168] on app-calendar-viewport "Sun 21 Mon 22 Tue 23 Wed 24 49/49 2 Jobs Thu 25 49/49 2 Jobs Fri 26 47/47 2 Job…" at bounding box center [255, 240] width 510 height 385
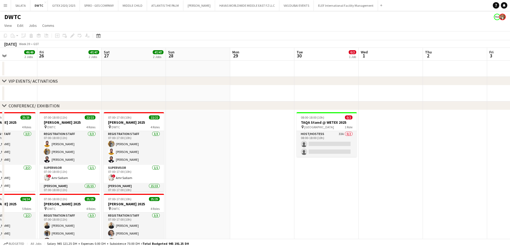
drag, startPoint x: 285, startPoint y: 184, endPoint x: 327, endPoint y: 178, distance: 42.9
click at [260, 184] on app-calendar-viewport "Tue 23 Wed 24 49/49 2 Jobs Thu 25 49/49 2 Jobs Fri 26 47/47 2 Jobs Sat 27 47/47…" at bounding box center [255, 240] width 510 height 385
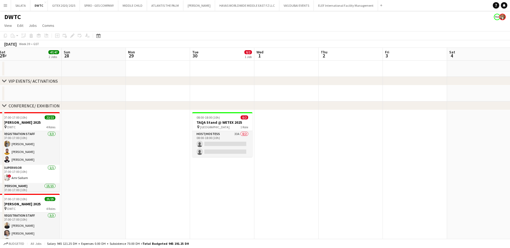
drag, startPoint x: 310, startPoint y: 174, endPoint x: 301, endPoint y: 177, distance: 9.5
click at [297, 177] on app-calendar-viewport "Wed 24 49/49 2 Jobs Thu 25 49/49 2 Jobs Fri 26 47/47 2 Jobs Sat 27 47/47 2 Jobs…" at bounding box center [255, 240] width 510 height 385
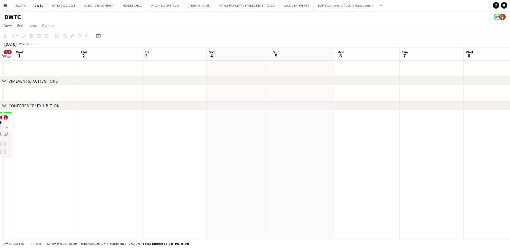
drag, startPoint x: 370, startPoint y: 163, endPoint x: 240, endPoint y: 179, distance: 131.6
click at [236, 179] on app-calendar-viewport "Sun 28 Mon 29 Tue 30 0/2 1 Job Wed 1 Thu 2 Fri 3 Sat 4 Sun 5 Mon 6 Tue 7 Wed 8 …" at bounding box center [255, 240] width 510 height 385
drag, startPoint x: 403, startPoint y: 176, endPoint x: 243, endPoint y: 187, distance: 161.1
click at [238, 187] on app-calendar-viewport "Sun 28 Mon 29 Tue 30 0/2 1 Job Wed 1 Thu 2 Fri 3 Sat 4 Sun 5 Mon 6 Tue 7 Wed 8 …" at bounding box center [255, 240] width 510 height 385
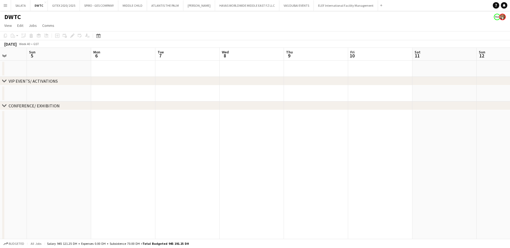
drag, startPoint x: 305, startPoint y: 175, endPoint x: 363, endPoint y: 195, distance: 62.0
click at [420, 195] on app-calendar-viewport "Thu 2 Fri 3 Sat 4 Sun 5 Mon 6 Tue 7 Wed 8 Thu 9 Fri 10 Sat 11 Sun 12 Mon 13 0/4…" at bounding box center [255, 240] width 510 height 385
click at [334, 195] on app-calendar-viewport "Mon 29 Tue 30 0/2 1 Job Wed 1 Thu 2 Fri 3 Sat 4 Sun 5 Mon 6 Tue 7 Wed 8 Thu 9 F…" at bounding box center [255, 240] width 510 height 385
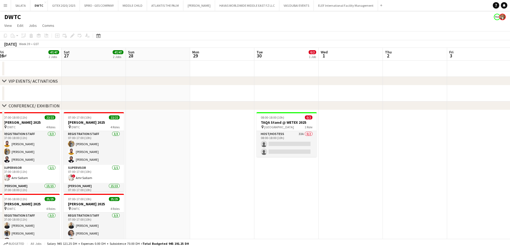
drag, startPoint x: 393, startPoint y: 199, endPoint x: 388, endPoint y: 199, distance: 5.4
click at [393, 199] on app-calendar-viewport "Wed 24 49/49 2 Jobs Thu 25 49/49 2 Jobs Fri 26 47/47 2 Jobs Sat 27 47/47 2 Jobs…" at bounding box center [255, 240] width 510 height 385
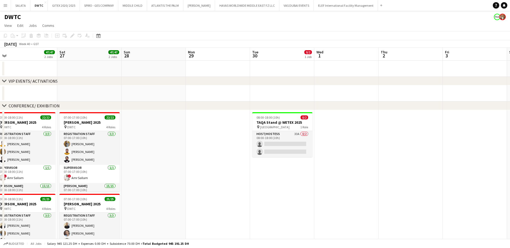
drag, startPoint x: 359, startPoint y: 194, endPoint x: 370, endPoint y: 188, distance: 13.3
click at [370, 193] on app-calendar-viewport "Wed 24 49/49 2 Jobs Thu 25 49/49 2 Jobs Fri 26 47/47 2 Jobs Sat 27 47/47 2 Jobs…" at bounding box center [255, 240] width 510 height 385
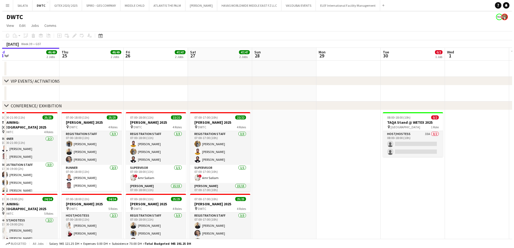
scroll to position [0, 135]
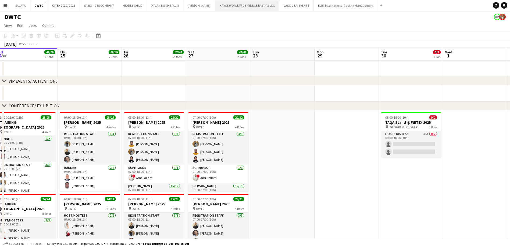
click at [251, 8] on button "HAVAS WORLDWIDE MIDDLE EAST FZ LLC Close" at bounding box center [247, 5] width 64 height 10
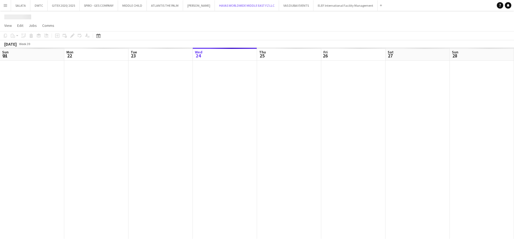
scroll to position [0, 128]
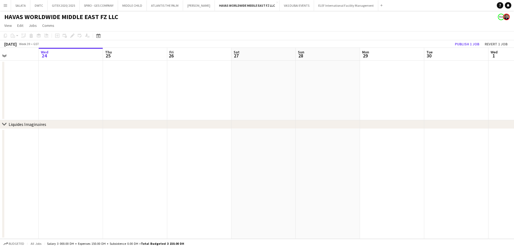
drag, startPoint x: 411, startPoint y: 154, endPoint x: 266, endPoint y: 162, distance: 145.1
click at [264, 162] on app-calendar-viewport "Sun 21 Mon 22 Tue 23 Wed 24 Thu 25 Fri 26 Sat 27 Sun 28 Mon 29 Tue 30 Wed 1 Thu…" at bounding box center [257, 143] width 514 height 191
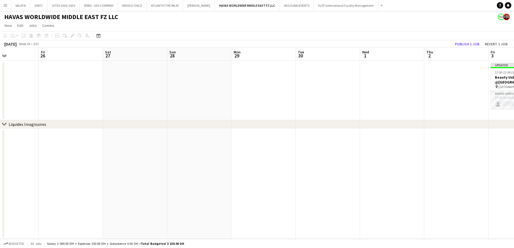
scroll to position [0, 169]
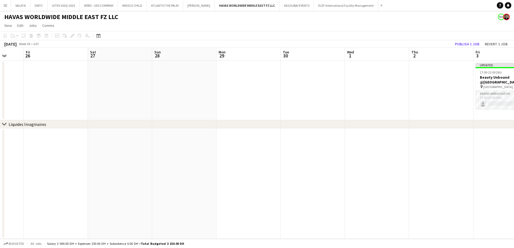
click at [226, 165] on app-calendar-viewport "Tue 23 Wed 24 Thu 25 Fri 26 Sat 27 Sun 28 Mon 29 Tue 30 Wed 1 Thu 2 Fri 3 0/1 1…" at bounding box center [257, 143] width 514 height 191
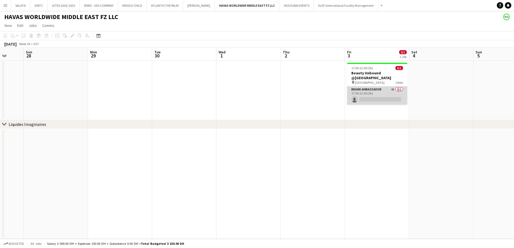
click at [372, 88] on app-card-role "Brand Ambassador 4A 0/1 17:00-22:00 (5h) single-neutral-actions" at bounding box center [377, 96] width 60 height 18
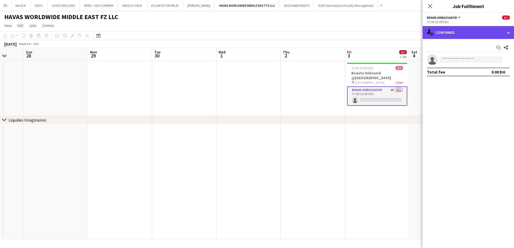
click at [451, 32] on div "single-neutral-actions-check-2 Confirmed" at bounding box center [468, 32] width 91 height 13
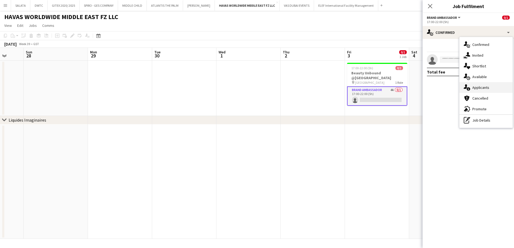
click at [477, 88] on span "Applicants" at bounding box center [480, 87] width 17 height 5
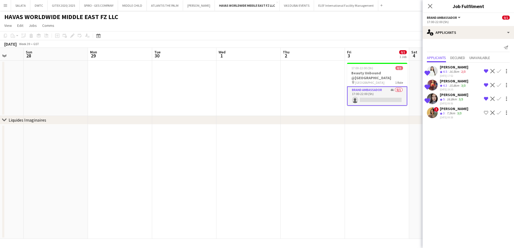
click at [433, 99] on app-user-avatar at bounding box center [432, 99] width 11 height 11
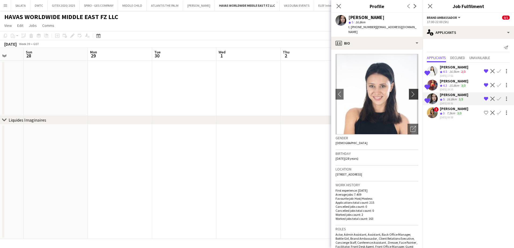
click at [410, 91] on app-icon "chevron-right" at bounding box center [414, 94] width 8 height 6
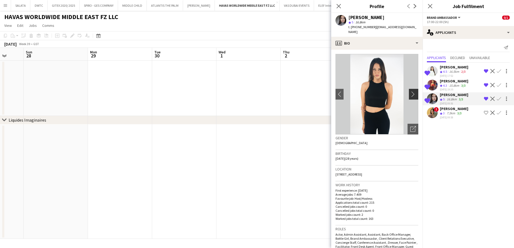
click at [410, 91] on app-icon "chevron-right" at bounding box center [414, 94] width 8 height 6
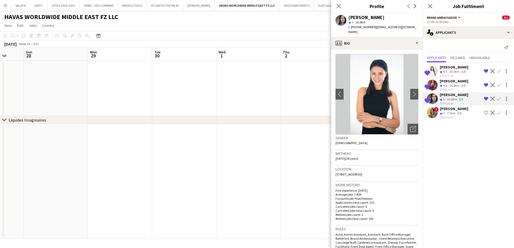
click at [342, 6] on div "Close pop-in" at bounding box center [338, 6] width 15 height 12
click at [337, 6] on icon "Close pop-in" at bounding box center [338, 5] width 5 height 5
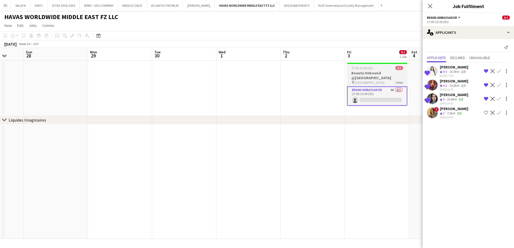
click at [379, 67] on div "17:00-22:00 (5h) 0/1" at bounding box center [377, 68] width 60 height 4
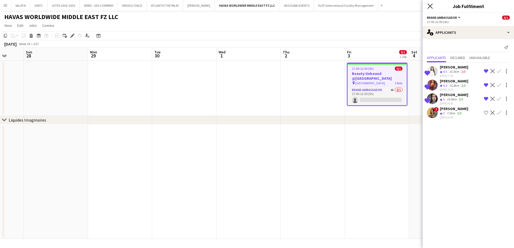
click at [427, 6] on icon "Close pop-in" at bounding box center [429, 5] width 5 height 5
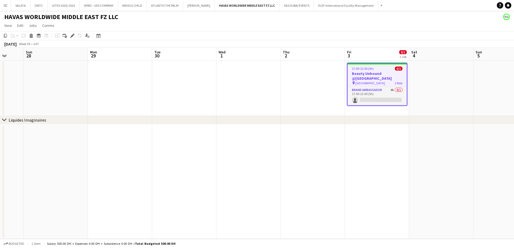
click at [378, 73] on h3 "Beauty Unbound @[GEOGRAPHIC_DATA]" at bounding box center [377, 76] width 59 height 10
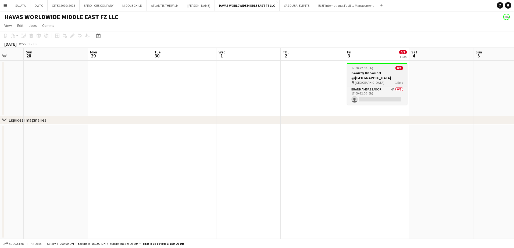
click at [377, 67] on div "17:00-22:00 (5h) 0/1" at bounding box center [377, 68] width 60 height 4
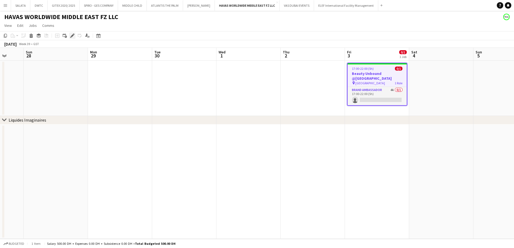
click at [73, 37] on icon "Edit" at bounding box center [72, 36] width 4 height 4
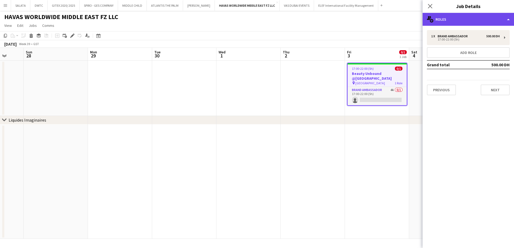
click at [434, 20] on div "multiple-users-add Roles" at bounding box center [468, 19] width 91 height 13
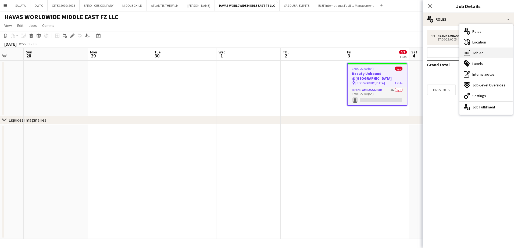
click at [478, 53] on span "Job Ad" at bounding box center [477, 53] width 11 height 5
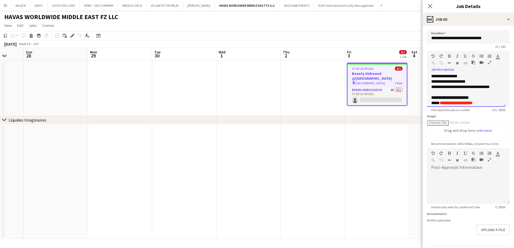
scroll to position [26, 0]
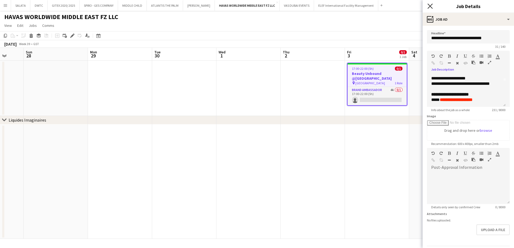
click at [429, 5] on icon at bounding box center [429, 5] width 5 height 5
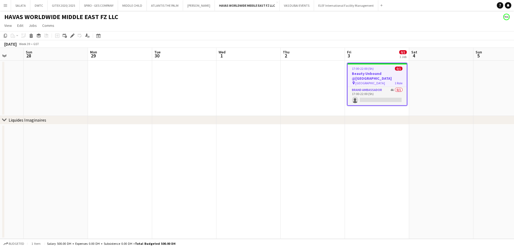
click at [359, 48] on app-board-header-date "Fri 3 0/1 1 Job" at bounding box center [377, 54] width 64 height 13
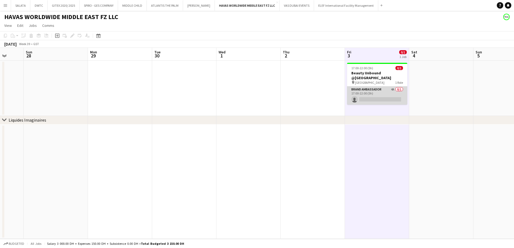
click at [373, 97] on app-card-role "Brand Ambassador 4A 0/1 17:00-22:00 (5h) single-neutral-actions" at bounding box center [377, 96] width 60 height 18
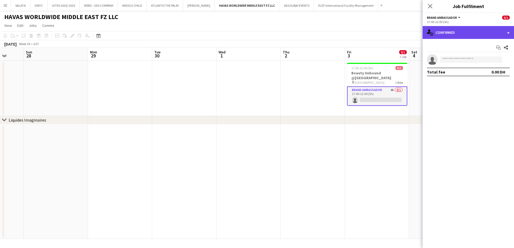
click at [460, 35] on div "single-neutral-actions-check-2 Confirmed" at bounding box center [468, 32] width 91 height 13
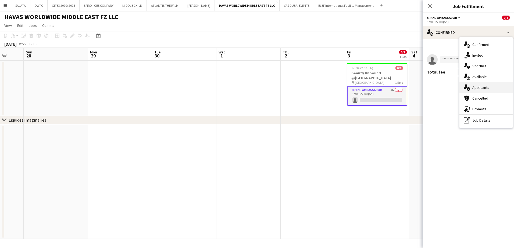
click at [474, 86] on span "Applicants" at bounding box center [480, 87] width 17 height 5
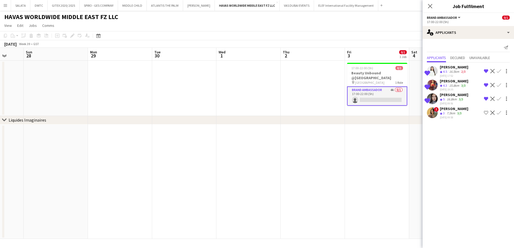
click at [434, 72] on app-user-avatar at bounding box center [432, 71] width 11 height 11
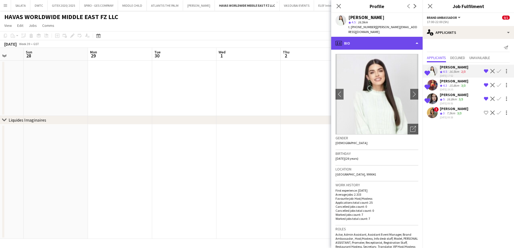
click at [365, 41] on div "profile Bio" at bounding box center [376, 43] width 91 height 13
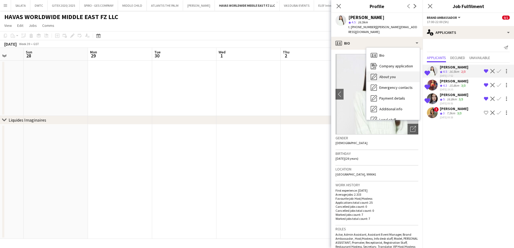
click at [383, 72] on div "About you About you" at bounding box center [392, 77] width 53 height 11
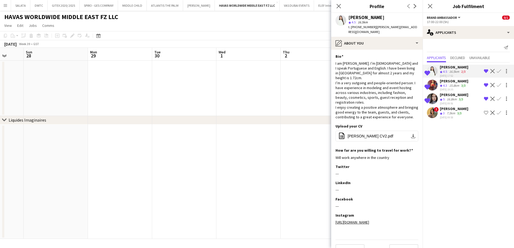
click at [434, 83] on app-user-avatar at bounding box center [432, 85] width 11 height 11
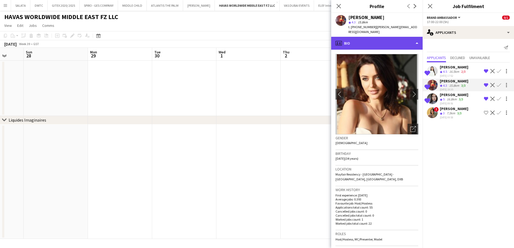
click at [368, 43] on div "profile Bio" at bounding box center [376, 43] width 91 height 13
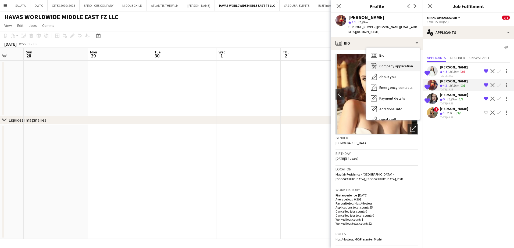
click at [387, 64] on span "Company application" at bounding box center [396, 66] width 34 height 5
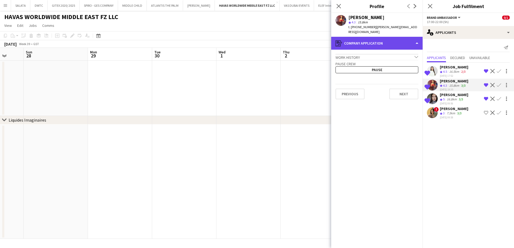
click at [372, 37] on div "register Company application" at bounding box center [376, 43] width 91 height 13
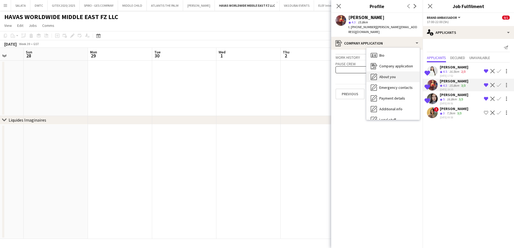
click at [383, 74] on span "About you" at bounding box center [387, 76] width 16 height 5
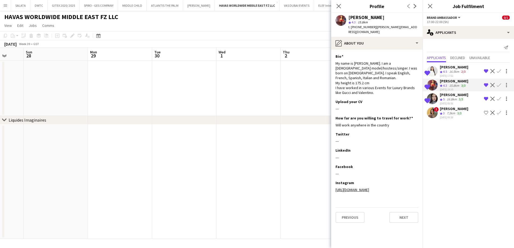
click at [432, 100] on app-user-avatar at bounding box center [432, 99] width 11 height 11
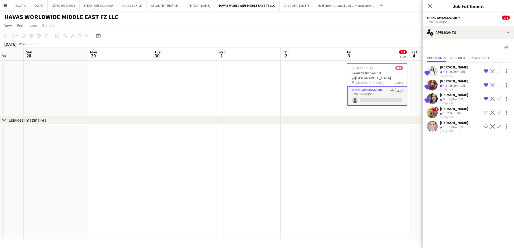
click at [431, 98] on app-user-avatar at bounding box center [432, 99] width 11 height 11
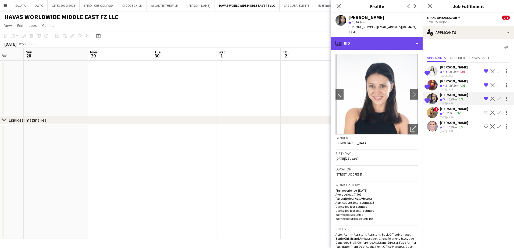
click at [363, 40] on div "profile Bio" at bounding box center [376, 43] width 91 height 13
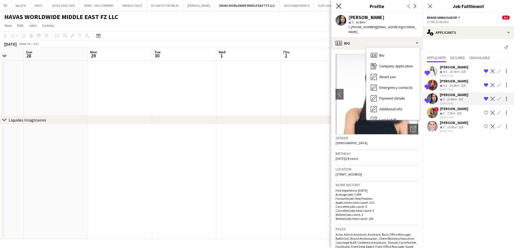
click at [339, 5] on icon "Close pop-in" at bounding box center [338, 5] width 5 height 5
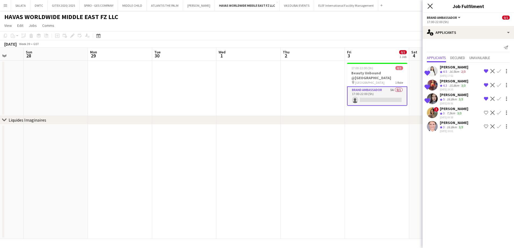
click at [431, 6] on icon "Close pop-in" at bounding box center [429, 5] width 5 height 5
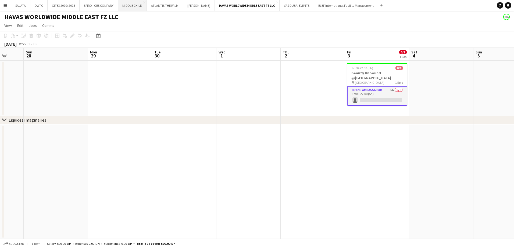
click at [131, 7] on button "MIDDLE CHILD Close" at bounding box center [132, 5] width 29 height 10
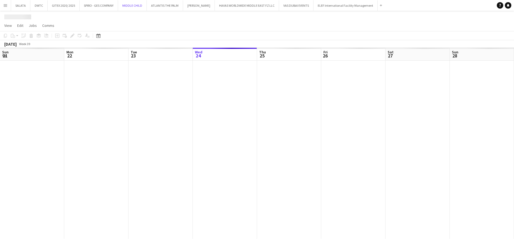
scroll to position [0, 128]
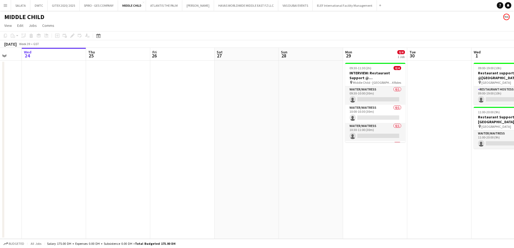
drag, startPoint x: 476, startPoint y: 170, endPoint x: 324, endPoint y: 170, distance: 151.9
click at [302, 170] on app-calendar-viewport "Sun 21 Mon 22 Tue 23 Wed 24 Thu 25 Fri 26 Sat 27 Sun 28 Mon 29 0/4 1 Job Tue 30…" at bounding box center [257, 143] width 514 height 191
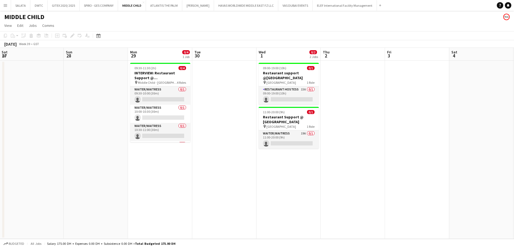
drag, startPoint x: 428, startPoint y: 171, endPoint x: 345, endPoint y: 187, distance: 84.8
click at [345, 187] on app-calendar-viewport "Wed 24 Thu 25 Fri 26 Sat 27 Sun 28 Mon 29 0/4 1 Job Tue 30 Wed 1 0/2 2 Jobs Thu…" at bounding box center [257, 143] width 514 height 191
click at [298, 98] on app-card-role "Restaurant Hostess 15A 0/1 09:00-19:00 (10h) single-neutral-actions" at bounding box center [288, 96] width 60 height 18
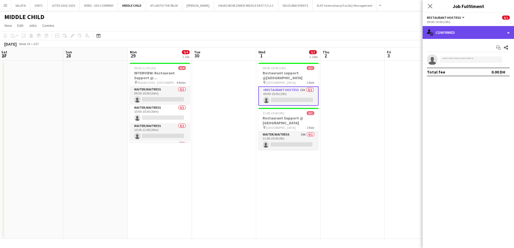
click at [465, 34] on div "single-neutral-actions-check-2 Confirmed" at bounding box center [468, 32] width 91 height 13
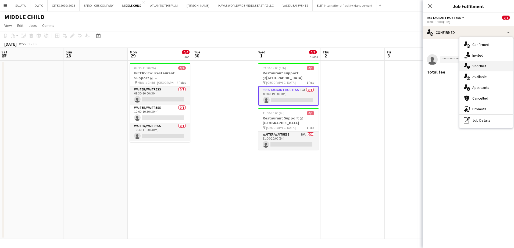
click at [479, 67] on span "Shortlist" at bounding box center [479, 66] width 14 height 5
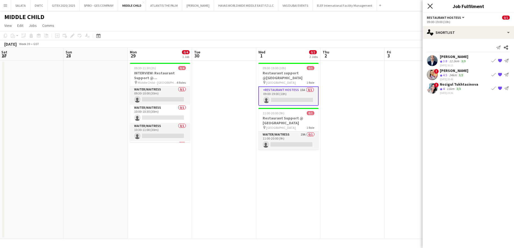
click at [431, 6] on icon "Close pop-in" at bounding box center [429, 5] width 5 height 5
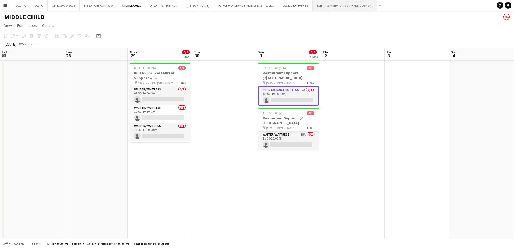
click at [325, 9] on button "ELEF International Facility Management Close" at bounding box center [345, 5] width 64 height 10
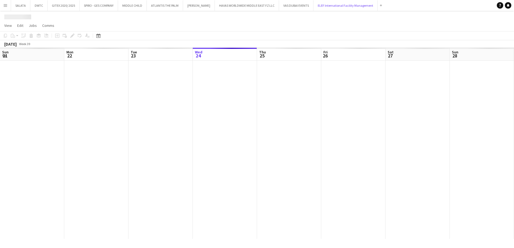
scroll to position [0, 128]
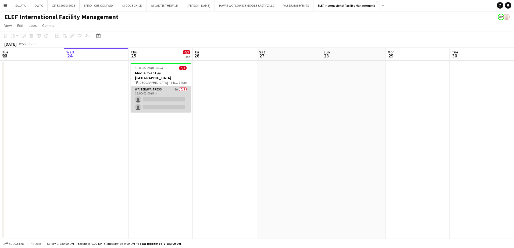
click at [162, 90] on app-card-role "Waiter/Waitress 3A 0/2 18:00-02:00 (8h) single-neutral-actions single-neutral-a…" at bounding box center [161, 100] width 60 height 26
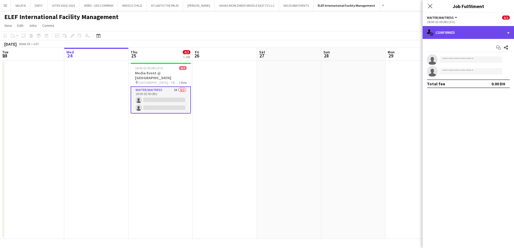
click at [448, 31] on div "single-neutral-actions-check-2 Confirmed" at bounding box center [468, 32] width 91 height 13
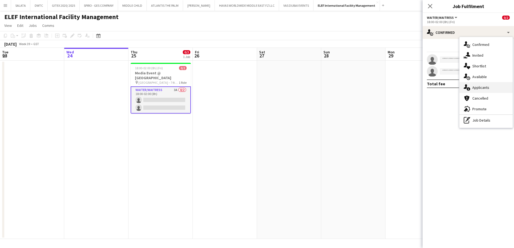
click at [474, 86] on span "Applicants" at bounding box center [480, 87] width 17 height 5
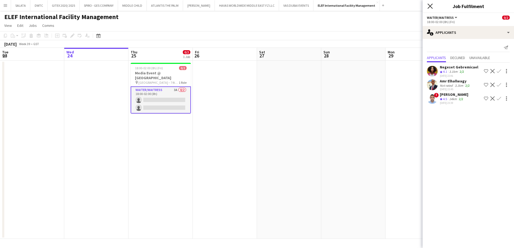
click at [430, 8] on icon "Close pop-in" at bounding box center [429, 5] width 5 height 5
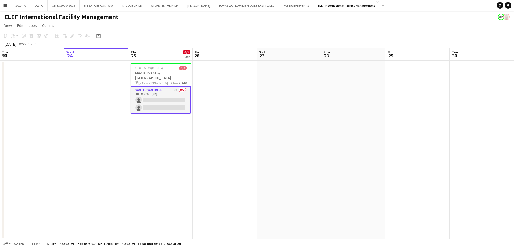
click at [302, 28] on app-page-menu "View Day view expanded Day view collapsed Month view Date picker Jump to [DATE]…" at bounding box center [257, 26] width 514 height 10
click at [39, 8] on button "DWTC Close" at bounding box center [38, 5] width 17 height 10
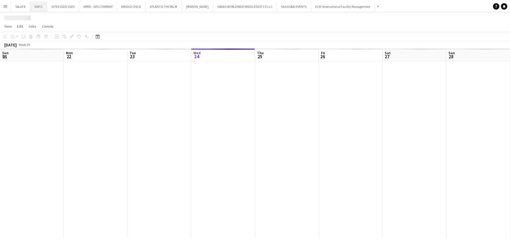
scroll to position [0, 128]
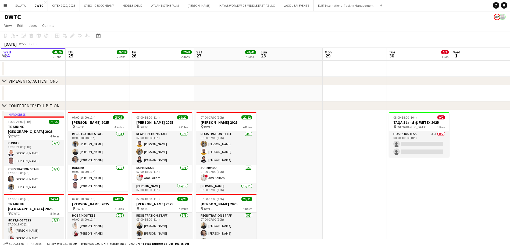
drag, startPoint x: 441, startPoint y: 187, endPoint x: 313, endPoint y: 185, distance: 127.7
click at [313, 185] on app-calendar-viewport "Sun 21 Mon 22 Tue 23 Wed 24 49/49 2 Jobs Thu 25 49/49 2 Jobs Fri 26 47/47 2 Job…" at bounding box center [255, 240] width 510 height 385
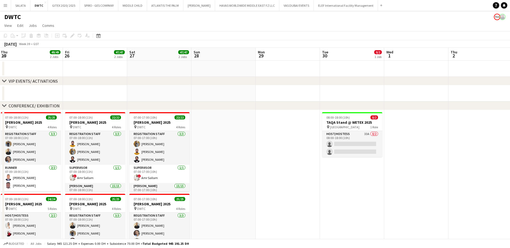
drag, startPoint x: 418, startPoint y: 185, endPoint x: 345, endPoint y: 187, distance: 73.1
click at [345, 187] on app-calendar-viewport "Mon 22 Tue 23 Wed 24 49/49 2 Jobs Thu 25 49/49 2 Jobs Fri 26 47/47 2 Jobs Sat 2…" at bounding box center [255, 240] width 510 height 385
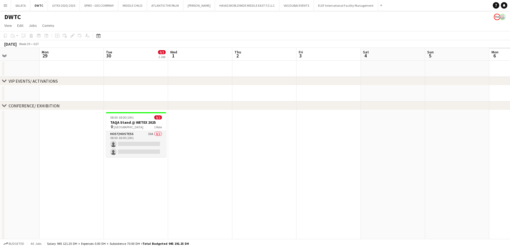
drag, startPoint x: 310, startPoint y: 187, endPoint x: 424, endPoint y: 187, distance: 113.7
click at [304, 187] on app-calendar-viewport "Fri 26 47/47 2 Jobs Sat 27 47/47 2 Jobs Sun 28 Mon 29 Tue 30 0/2 1 Job Wed 1 Th…" at bounding box center [255, 240] width 510 height 385
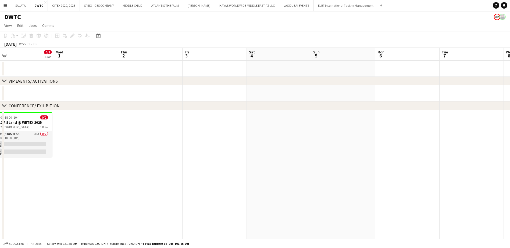
drag, startPoint x: 424, startPoint y: 187, endPoint x: 311, endPoint y: 187, distance: 113.4
click at [310, 186] on app-calendar-viewport "Sat 27 47/47 2 Jobs Sun 28 Mon 29 Tue 30 0/2 1 Job Wed 1 Thu 2 Fri 3 Sat 4 Sun …" at bounding box center [255, 240] width 510 height 385
drag, startPoint x: 413, startPoint y: 187, endPoint x: 323, endPoint y: 182, distance: 89.9
click at [260, 187] on app-calendar-viewport "Sat 27 47/47 2 Jobs Sun 28 Mon 29 Tue 30 0/2 1 Job Wed 1 Thu 2 Fri 3 Sat 4 Sun …" at bounding box center [255, 240] width 510 height 385
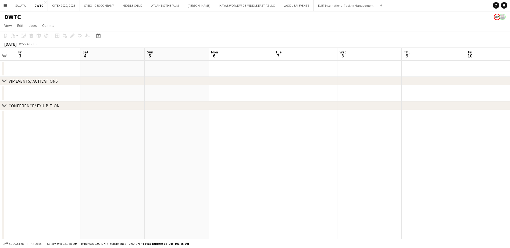
drag, startPoint x: 392, startPoint y: 183, endPoint x: 208, endPoint y: 183, distance: 183.3
click at [208, 183] on app-calendar-viewport "Tue 30 0/2 1 Job Wed 1 Thu 2 Fri 3 Sat 4 Sun 5 Mon 6 Tue 7 Wed 8 Thu 9 Fri 10 S…" at bounding box center [255, 240] width 510 height 385
drag, startPoint x: 281, startPoint y: 183, endPoint x: 152, endPoint y: 182, distance: 129.6
click at [378, 183] on app-calendar-viewport "Thu 2 Fri 3 Sat 4 Sun 5 Mon 6 Tue 7 Wed 8 Thu 9 Fri 10 Sat 11 Sun 12 Mon 13 0/4…" at bounding box center [255, 240] width 510 height 385
click at [288, 181] on app-calendar-viewport "Thu 2 Fri 3 Sat 4 Sun 5 Mon 6 Tue 7 Wed 8 Thu 9 Fri 10 Sat 11 Sun 12 Mon 13 0/4…" at bounding box center [255, 240] width 510 height 385
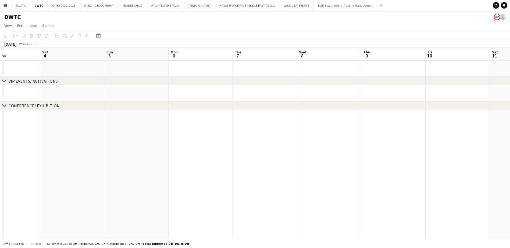
drag, startPoint x: 216, startPoint y: 193, endPoint x: 310, endPoint y: 194, distance: 93.8
click at [379, 193] on app-calendar-viewport "Wed 1 Thu 2 Fri 3 Sat 4 Sun 5 Mon 6 Tue 7 Wed 8 Thu 9 Fri 10 Sat 11 Sun 12 Mon …" at bounding box center [255, 240] width 510 height 385
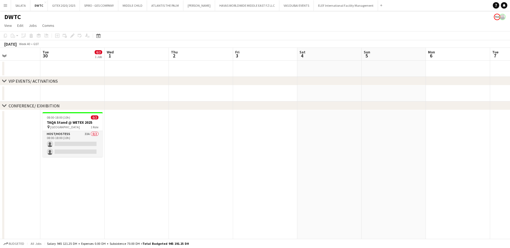
drag, startPoint x: 345, startPoint y: 184, endPoint x: 361, endPoint y: 183, distance: 16.4
click at [362, 183] on app-calendar-viewport "Sat 27 47/47 2 Jobs Sun 28 Mon 29 Tue 30 0/2 1 Job Wed 1 Thu 2 Fri 3 Sat 4 Sun …" at bounding box center [255, 240] width 510 height 385
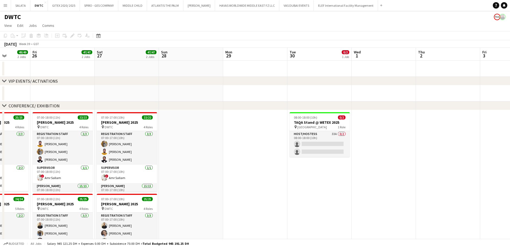
drag, startPoint x: 390, startPoint y: 184, endPoint x: 333, endPoint y: 184, distance: 56.7
click at [394, 184] on app-calendar-viewport "Tue 23 Wed 24 49/49 2 Jobs Thu 25 49/49 2 Jobs Fri 26 47/47 2 Jobs Sat 27 47/47…" at bounding box center [255, 240] width 510 height 385
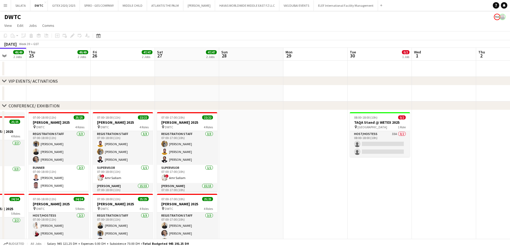
scroll to position [0, 127]
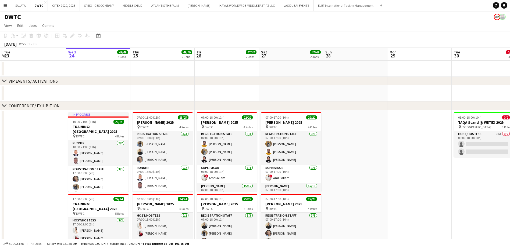
drag, startPoint x: 293, startPoint y: 184, endPoint x: 397, endPoint y: 178, distance: 104.2
click at [397, 178] on app-calendar-viewport "Sun 21 Mon 22 Tue 23 Wed 24 49/49 2 Jobs Thu 25 49/49 2 Jobs Fri 26 47/47 2 Job…" at bounding box center [255, 240] width 510 height 385
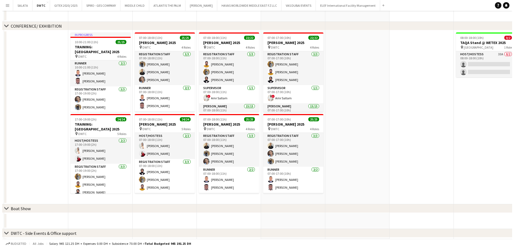
scroll to position [0, 0]
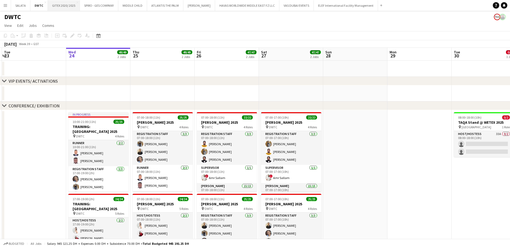
click at [59, 5] on button "GITEX 2020/ 2025 Close" at bounding box center [64, 5] width 32 height 10
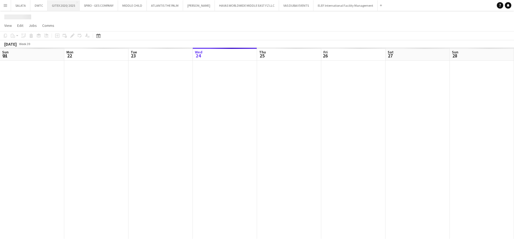
scroll to position [0, 128]
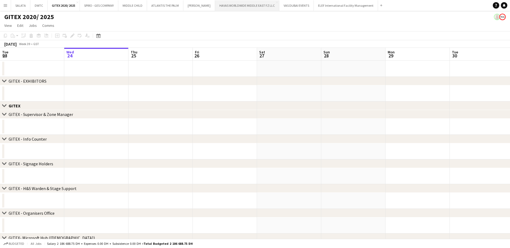
click at [253, 6] on button "HAVAS WORLDWIDE MIDDLE EAST FZ LLC Close" at bounding box center [247, 5] width 64 height 10
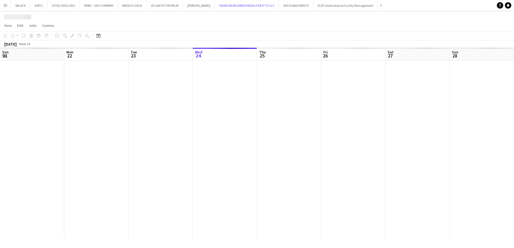
scroll to position [0, 128]
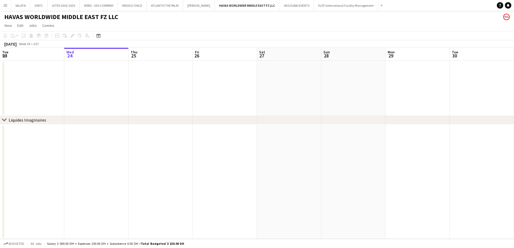
drag, startPoint x: 299, startPoint y: 150, endPoint x: 263, endPoint y: 151, distance: 35.5
click at [264, 151] on app-calendar-viewport "Sun 21 Mon 22 Tue 23 Wed 24 Thu 25 Fri 26 Sat 27 Sun 28 Mon 29 Tue 30 Wed 1 Thu…" at bounding box center [257, 143] width 514 height 191
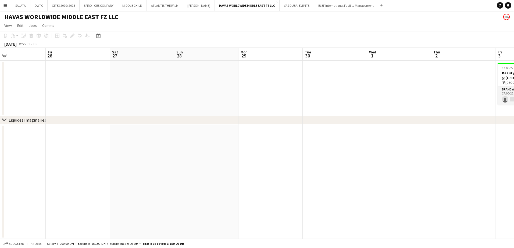
drag, startPoint x: 409, startPoint y: 154, endPoint x: 225, endPoint y: 155, distance: 184.4
click at [225, 155] on app-calendar-viewport "Tue 23 Wed 24 Thu 25 Fri 26 Sat 27 Sun 28 Mon 29 Tue 30 Wed 1 Thu 2 Fri 3 0/1 1…" at bounding box center [257, 143] width 514 height 191
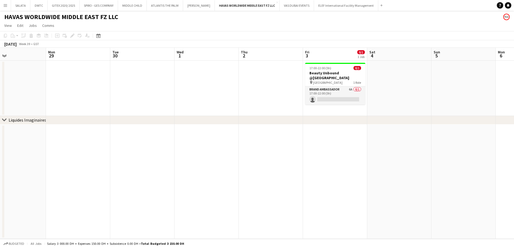
drag, startPoint x: 352, startPoint y: 155, endPoint x: 264, endPoint y: 156, distance: 87.6
click at [265, 156] on app-calendar-viewport "Thu 25 Fri 26 Sat 27 Sun 28 Mon 29 Tue 30 Wed 1 Thu 2 Fri 3 0/1 1 Job Sat 4 Sun…" at bounding box center [257, 143] width 514 height 191
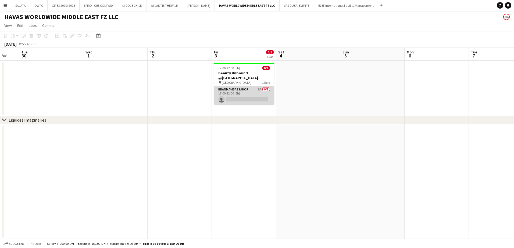
click at [250, 91] on app-card-role "Brand Ambassador 6A 0/1 17:00-22:00 (5h) single-neutral-actions" at bounding box center [244, 96] width 60 height 18
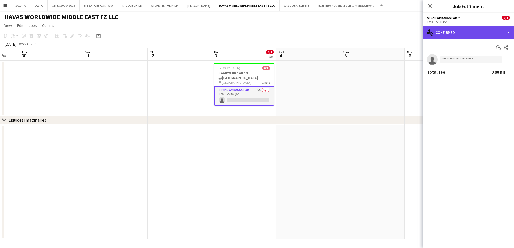
click at [451, 31] on div "single-neutral-actions-check-2 Confirmed" at bounding box center [468, 32] width 91 height 13
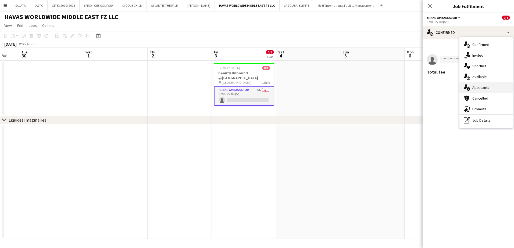
click at [485, 85] on div "single-neutral-actions-information Applicants" at bounding box center [485, 87] width 53 height 11
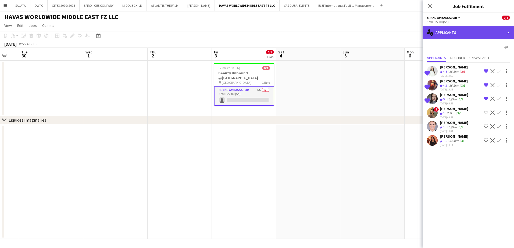
click at [473, 35] on div "single-neutral-actions-information Applicants" at bounding box center [468, 32] width 91 height 13
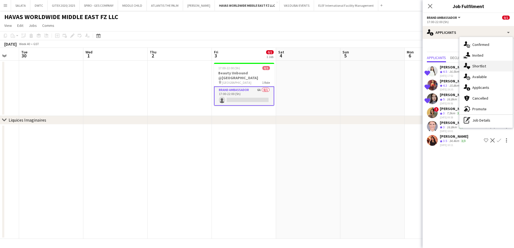
click at [481, 65] on span "Shortlist" at bounding box center [479, 66] width 14 height 5
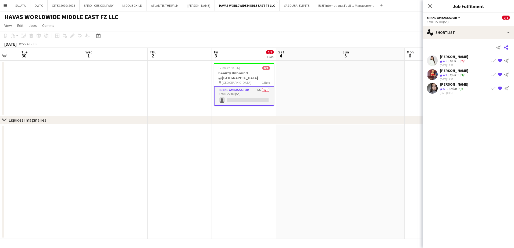
click at [507, 48] on icon "Share" at bounding box center [506, 47] width 4 height 4
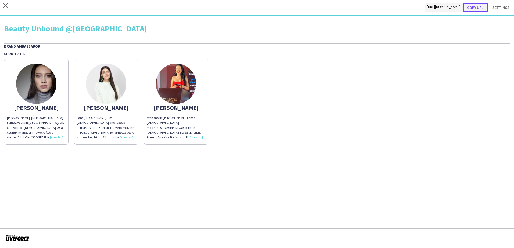
click at [480, 8] on button "Copy url" at bounding box center [475, 8] width 25 height 10
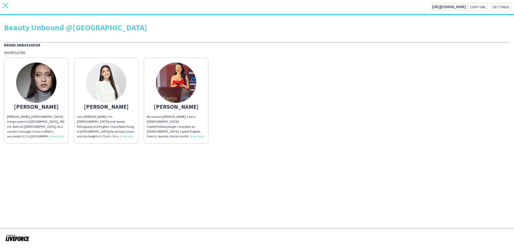
click at [7, 4] on icon at bounding box center [6, 6] width 6 height 6
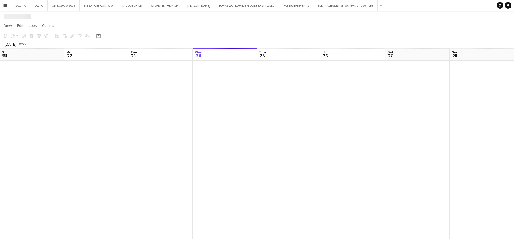
scroll to position [0, 128]
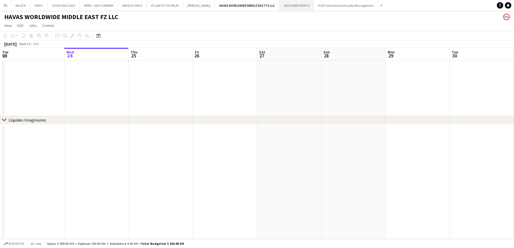
click at [298, 3] on button "VAS DUBAI EVENTS Close" at bounding box center [297, 5] width 34 height 10
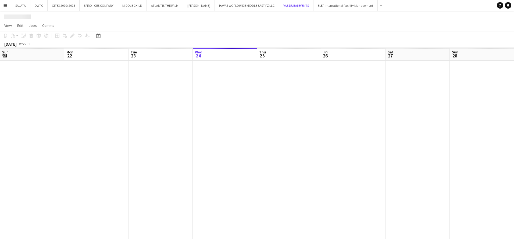
scroll to position [0, 128]
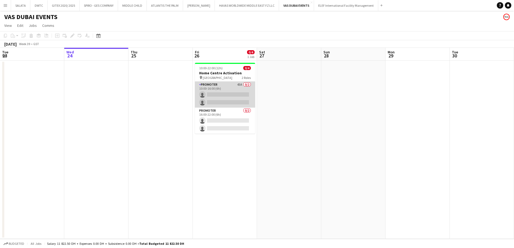
click at [230, 85] on app-card-role "Promoter 43A 0/2 10:00-16:00 (6h) single-neutral-actions single-neutral-actions" at bounding box center [225, 95] width 60 height 26
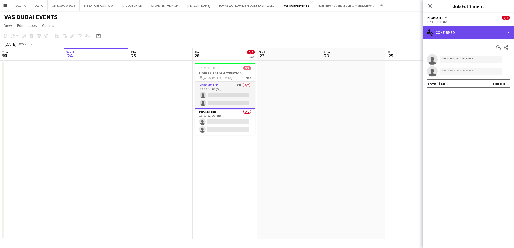
click at [457, 30] on div "single-neutral-actions-check-2 Confirmed" at bounding box center [468, 32] width 91 height 13
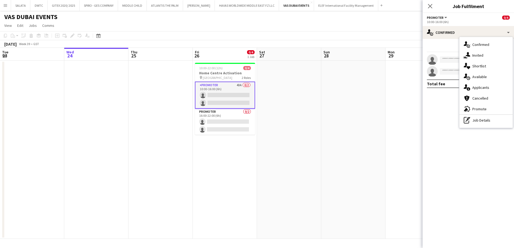
click at [472, 66] on div "single-neutral-actions-heart Shortlist" at bounding box center [485, 66] width 53 height 11
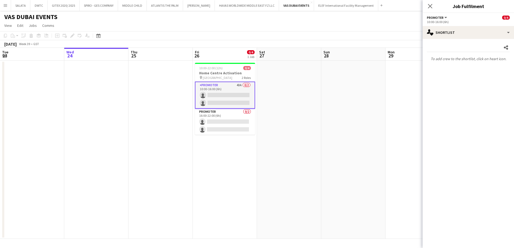
click at [458, 39] on div "Share To add crew to the shortlist, click on heart icon." at bounding box center [468, 53] width 91 height 29
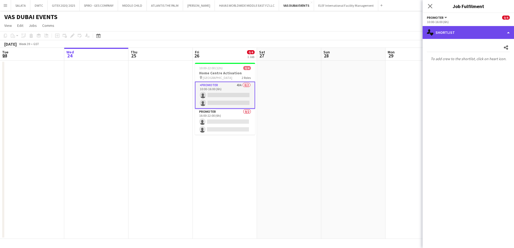
click at [457, 33] on div "single-neutral-actions-heart Shortlist" at bounding box center [468, 32] width 91 height 13
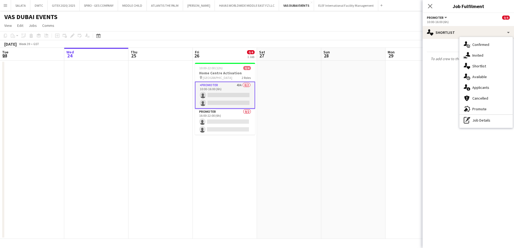
drag, startPoint x: 477, startPoint y: 84, endPoint x: 476, endPoint y: 87, distance: 3.0
click at [476, 84] on div "single-neutral-actions-information Applicants" at bounding box center [485, 87] width 53 height 11
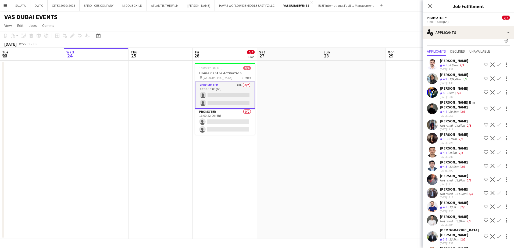
scroll to position [0, 0]
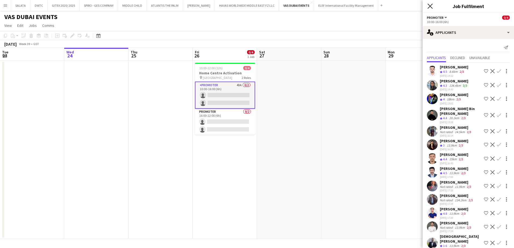
click at [430, 7] on icon "Close pop-in" at bounding box center [429, 5] width 5 height 5
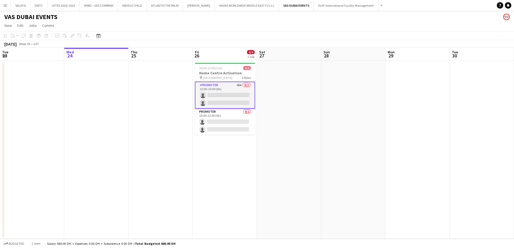
click at [329, 22] on app-page-menu "View Day view expanded Day view collapsed Month view Date picker Jump to [DATE]…" at bounding box center [257, 26] width 514 height 10
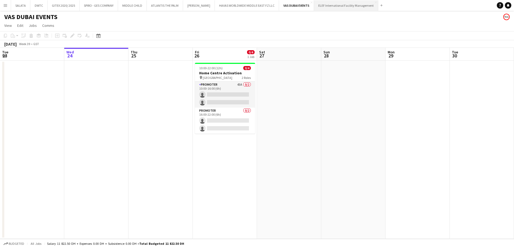
click at [334, 4] on button "ELEF International Facility Management Close" at bounding box center [346, 5] width 64 height 10
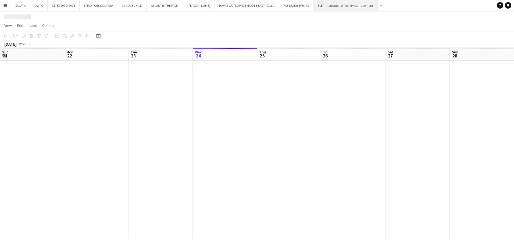
scroll to position [0, 128]
